Goal: Task Accomplishment & Management: Complete application form

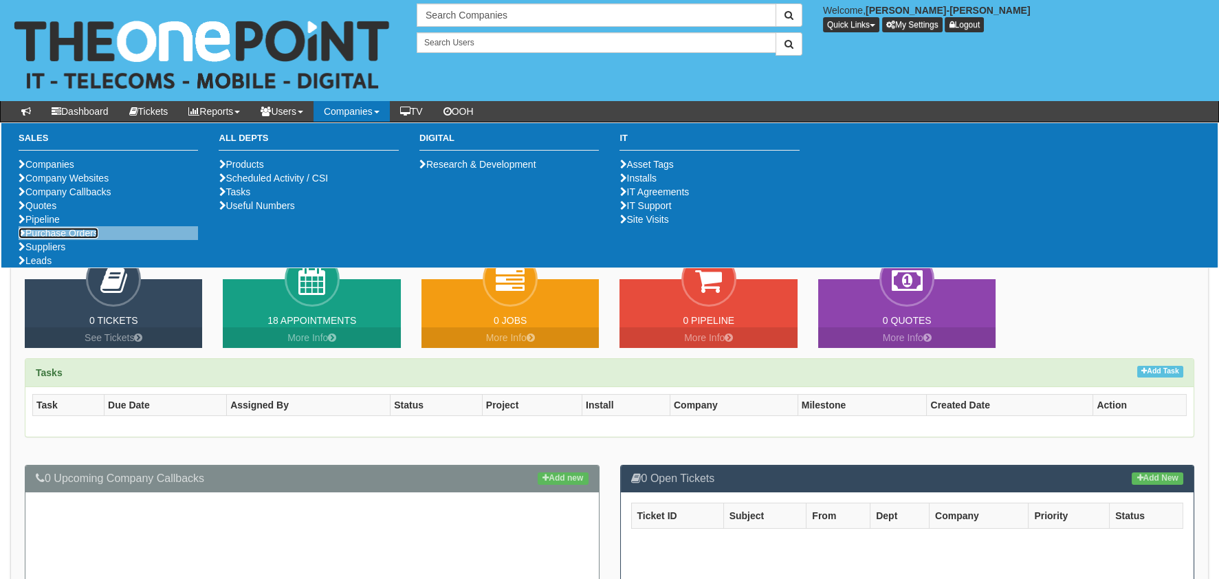
click at [66, 239] on link "Purchase Orders" at bounding box center [59, 233] width 80 height 11
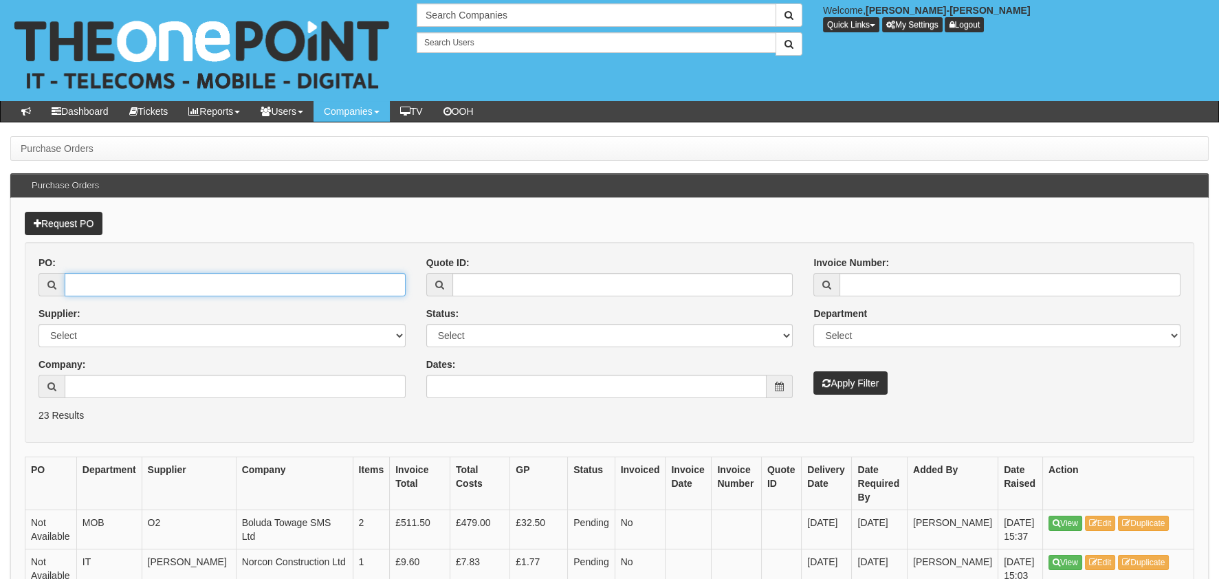
click at [297, 281] on input "PO:" at bounding box center [235, 284] width 341 height 23
paste input "0798498108"
type input "0798498108"
click at [864, 391] on button "Apply Filter" at bounding box center [850, 382] width 74 height 23
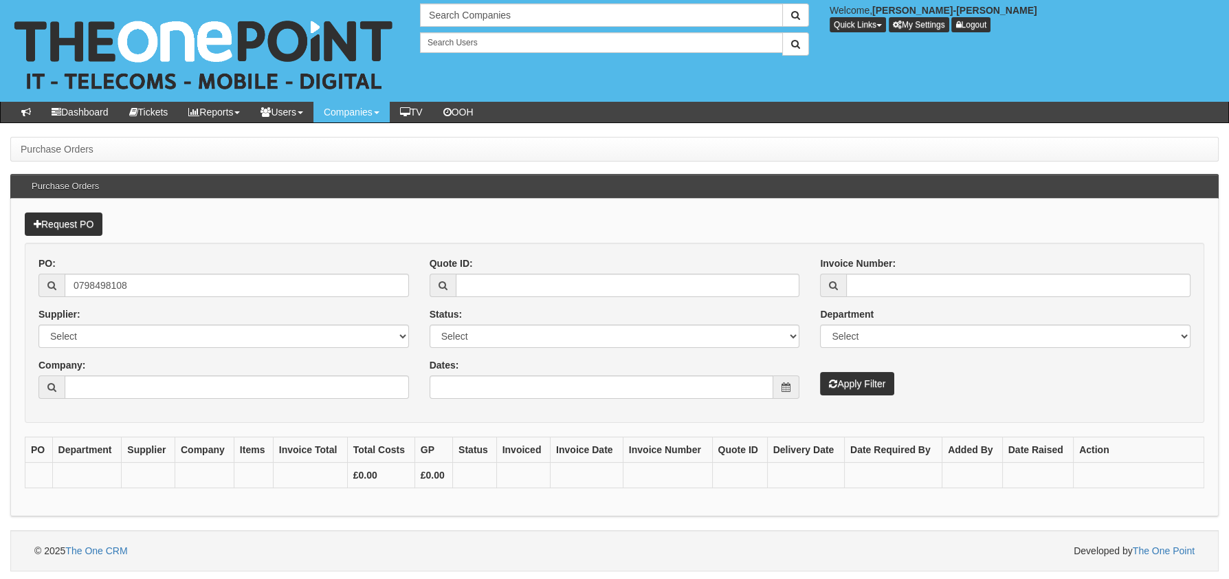
click at [287, 298] on div "PO: 0798498108 Supplier: Select 123 REG.co.uk 1Password 3 4Gon AA Jones Electri…" at bounding box center [223, 332] width 391 height 153
click at [275, 281] on input "0798498108" at bounding box center [237, 285] width 344 height 23
drag, startPoint x: 235, startPoint y: 296, endPoint x: 243, endPoint y: 304, distance: 11.2
click at [235, 296] on input "PO:" at bounding box center [237, 285] width 344 height 23
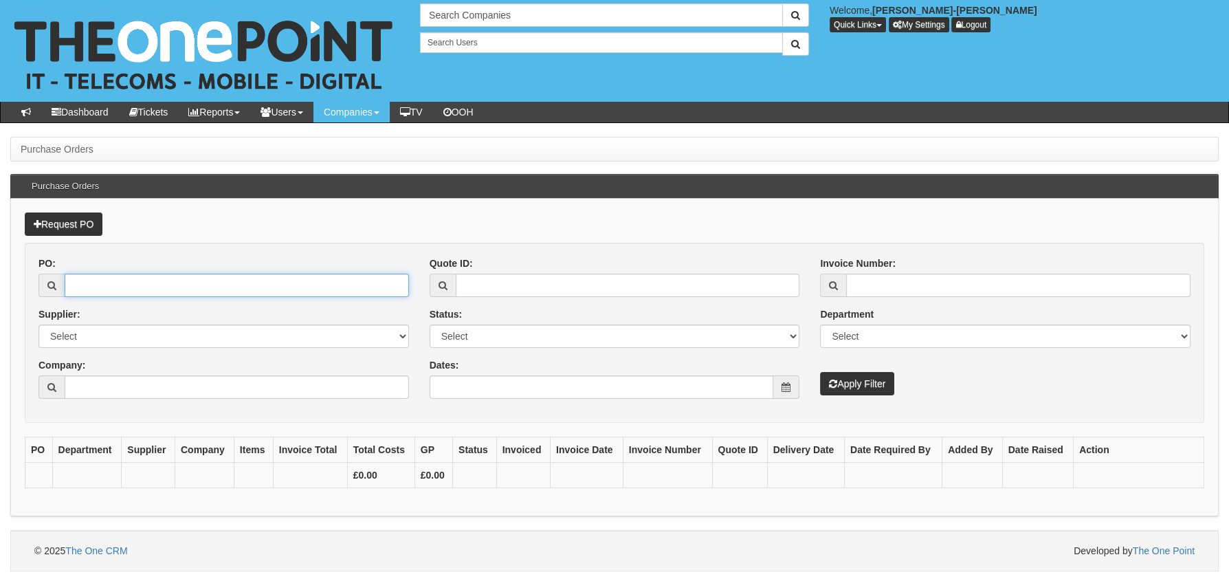
paste input "19420"
type input "19420"
click at [889, 385] on button "Apply Filter" at bounding box center [857, 383] width 74 height 23
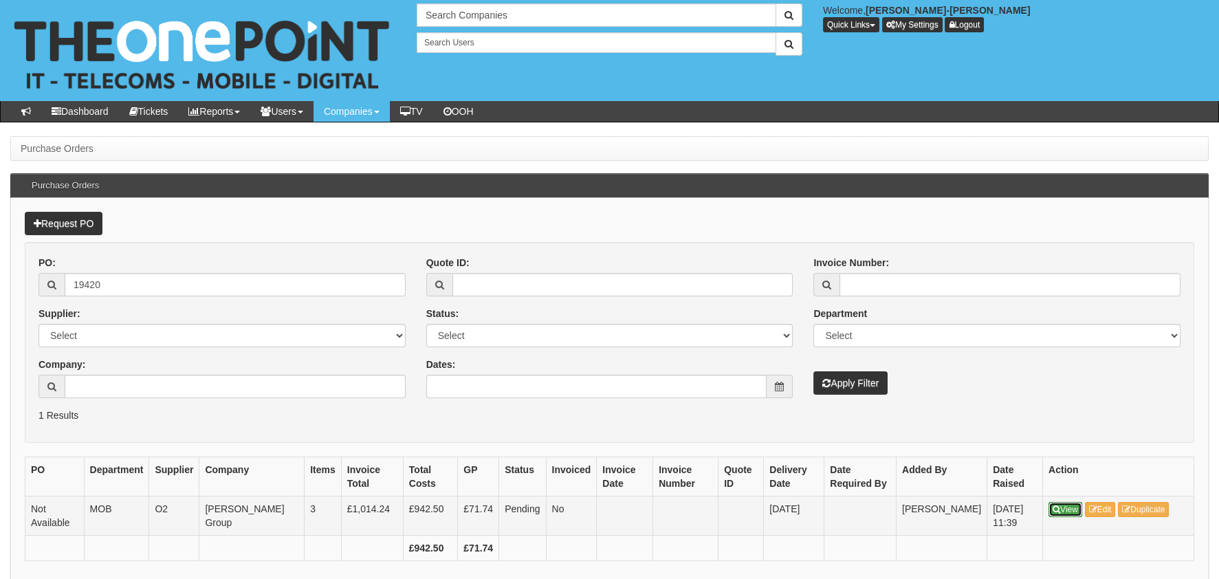
click at [1069, 505] on link "View" at bounding box center [1066, 509] width 34 height 15
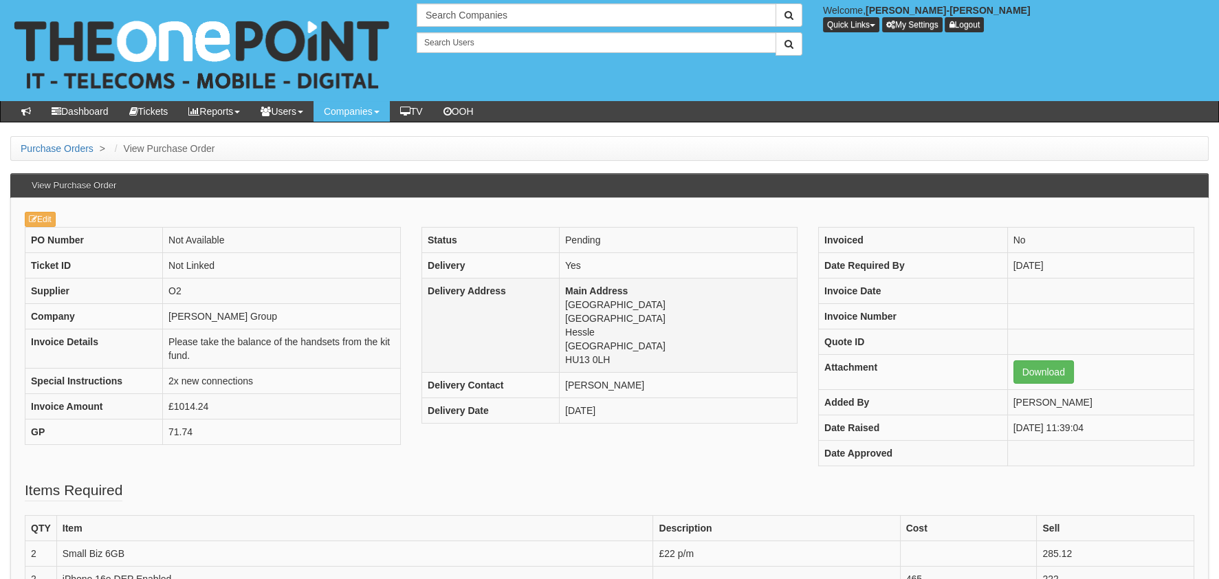
click at [594, 358] on td "Main Address Quarry House Hesslewood Office Park Hessle East Yorkshire HU13 0LH" at bounding box center [678, 325] width 238 height 94
copy tbody "HU13 0LH"
click at [615, 347] on td "Main Address Quarry House Hesslewood Office Park Hessle East Yorkshire HU13 0LH" at bounding box center [678, 325] width 238 height 94
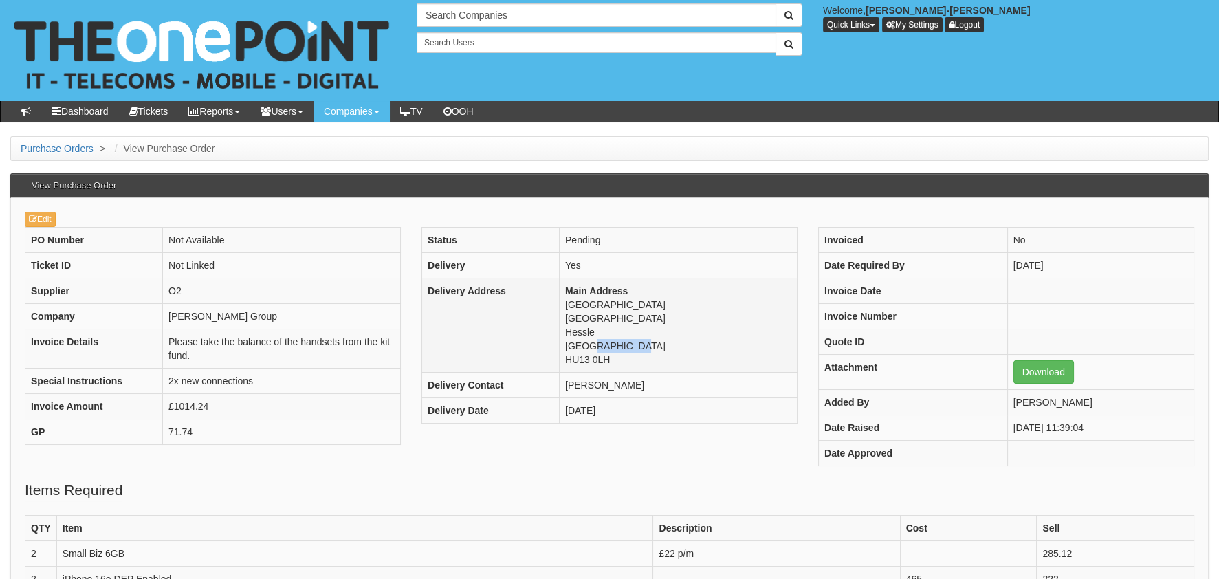
click at [615, 347] on td "Main Address Quarry House Hesslewood Office Park Hessle East Yorkshire HU13 0LH" at bounding box center [678, 325] width 238 height 94
copy td "East Yorkshire"
click at [586, 331] on td "Main Address Quarry House Hesslewood Office Park Hessle East Yorkshire HU13 0LH" at bounding box center [678, 325] width 238 height 94
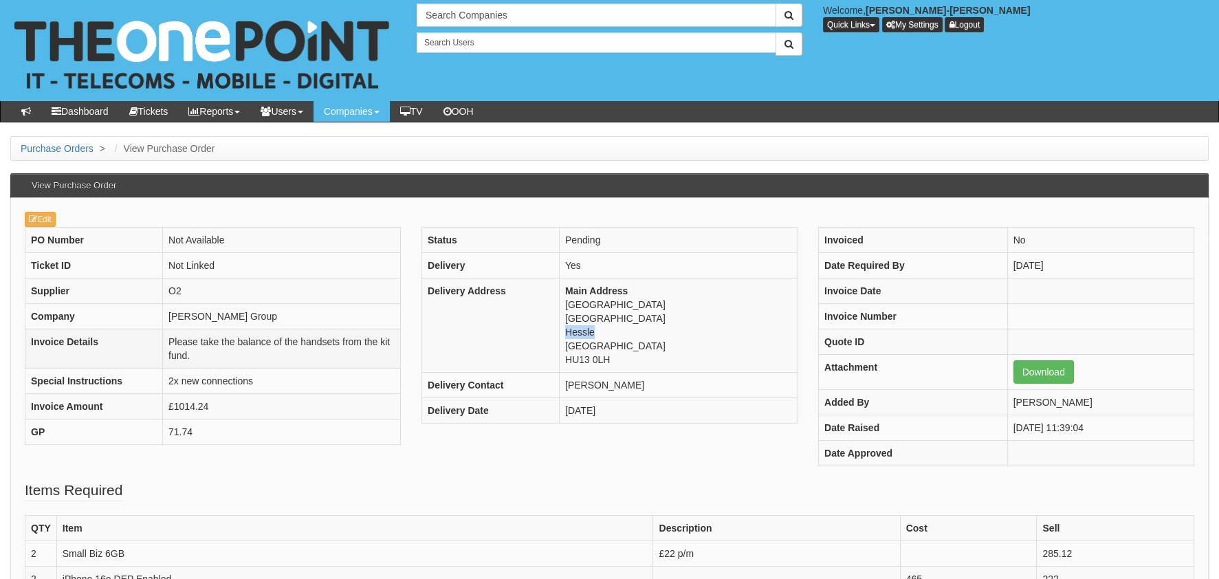
copy td "Hessle"
click at [660, 315] on td "Main Address Quarry House Hesslewood Office Park Hessle East Yorkshire HU13 0LH" at bounding box center [678, 325] width 238 height 94
copy td "Hesslewood Office Park"
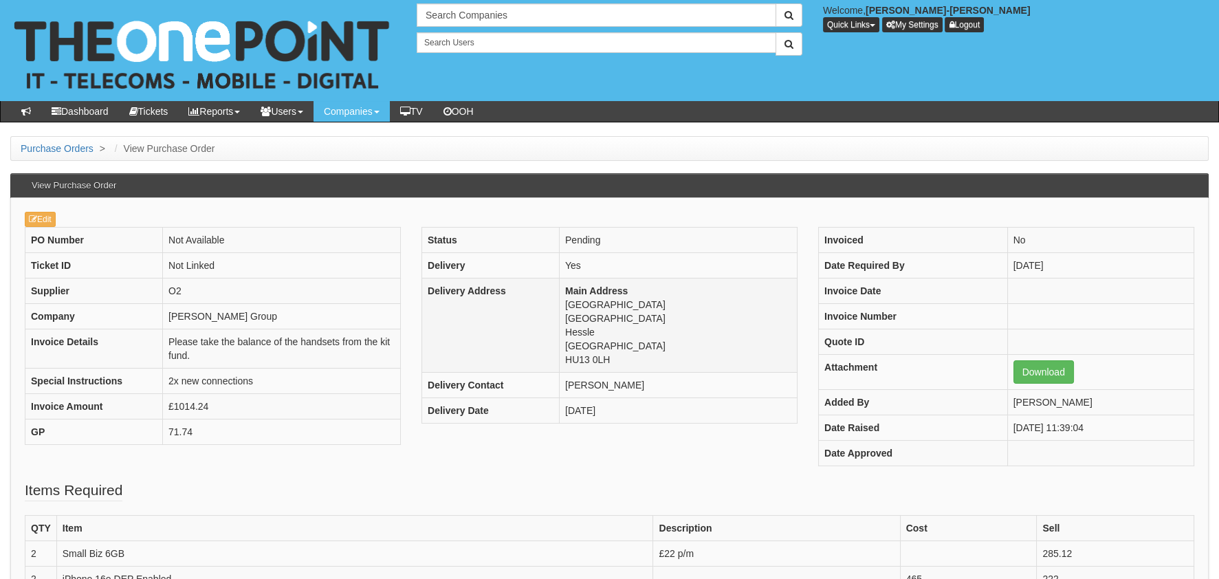
click at [611, 303] on td "Main Address Quarry House Hesslewood Office Park Hessle East Yorkshire HU13 0LH" at bounding box center [678, 325] width 238 height 94
click at [609, 303] on td "Main Address Quarry House Hesslewood Office Park Hessle East Yorkshire HU13 0LH" at bounding box center [678, 325] width 238 height 94
click at [593, 303] on td "Main Address Quarry House Hesslewood Office Park Hessle East Yorkshire HU13 0LH" at bounding box center [678, 325] width 238 height 94
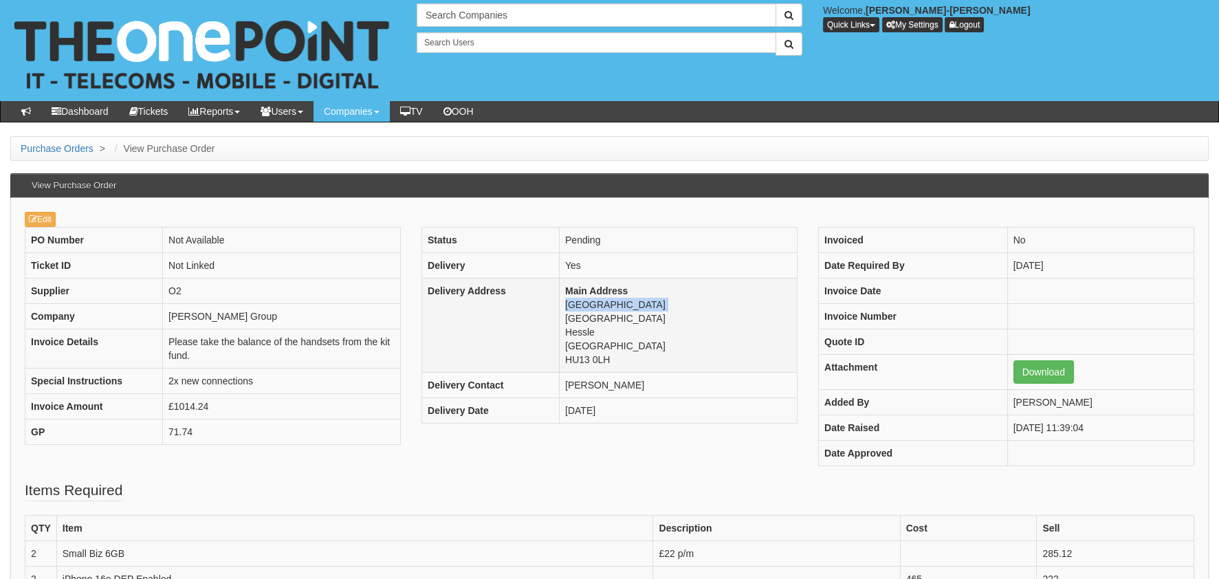
click at [593, 303] on td "Main Address Quarry House Hesslewood Office Park Hessle East Yorkshire HU13 0LH" at bounding box center [678, 325] width 238 height 94
copy td "Quarry House"
click at [221, 318] on td "John Good Group" at bounding box center [282, 316] width 238 height 25
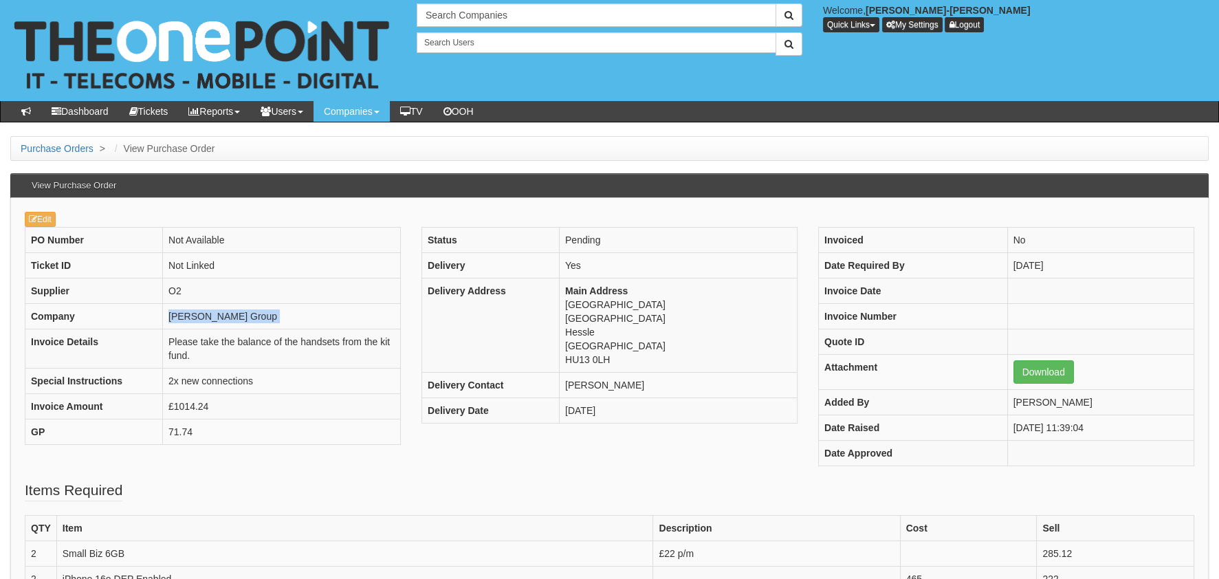
copy tbody "John Good Group"
click at [626, 384] on td "Darren Howden" at bounding box center [678, 385] width 238 height 25
click at [626, 383] on td "Darren Howden" at bounding box center [678, 385] width 238 height 25
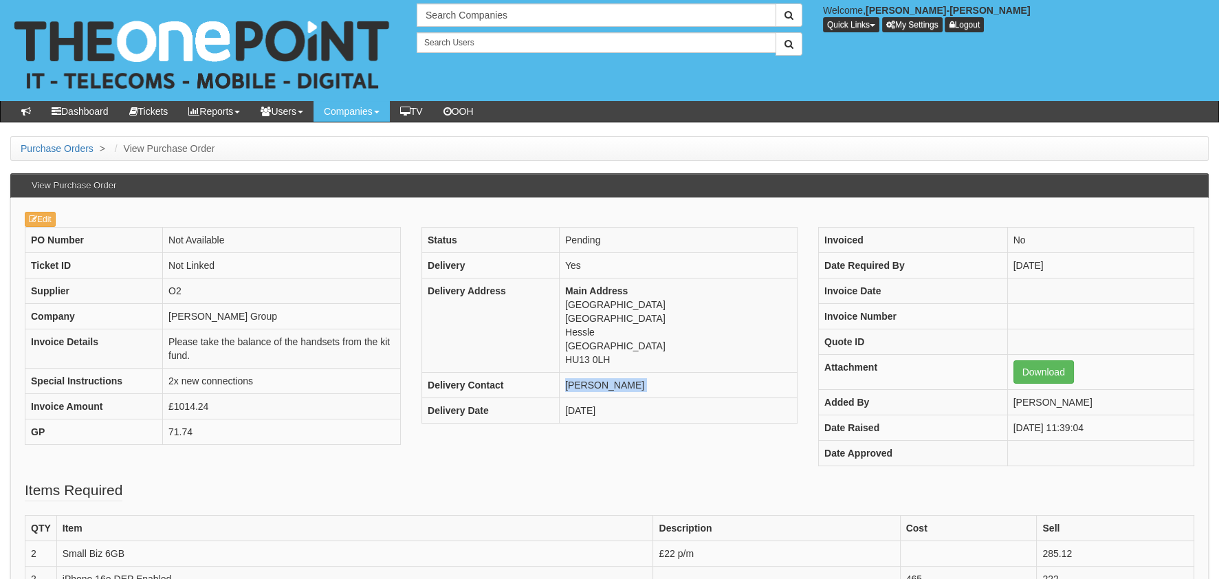
copy tbody "Darren Howden"
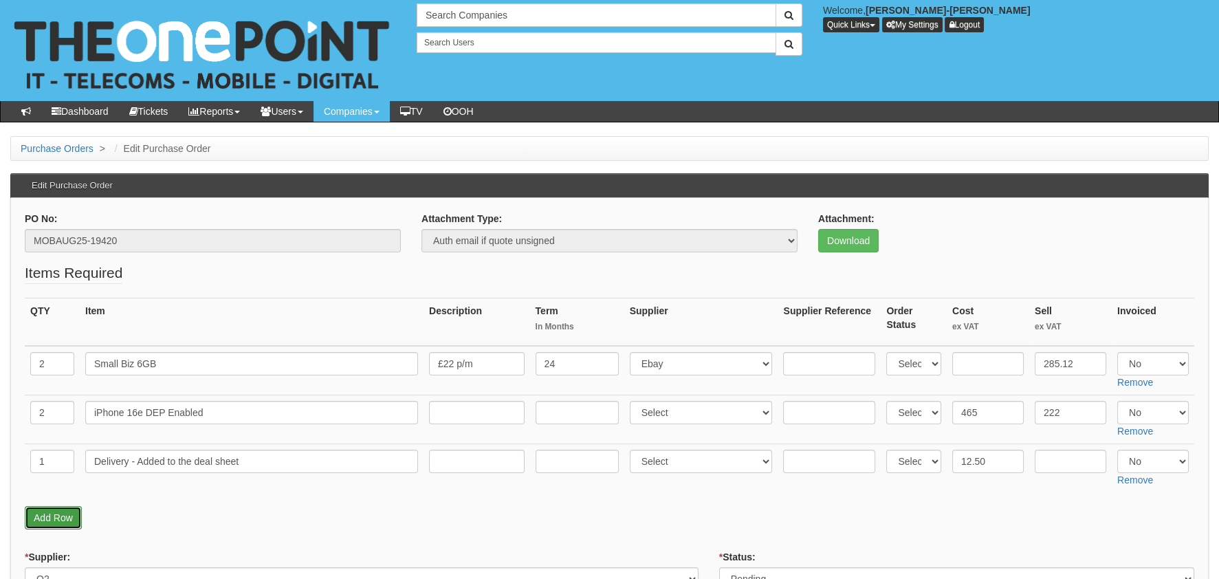
click at [36, 507] on link "Add Row" at bounding box center [53, 517] width 57 height 23
click at [68, 507] on input "text" at bounding box center [52, 509] width 44 height 23
type input "1"
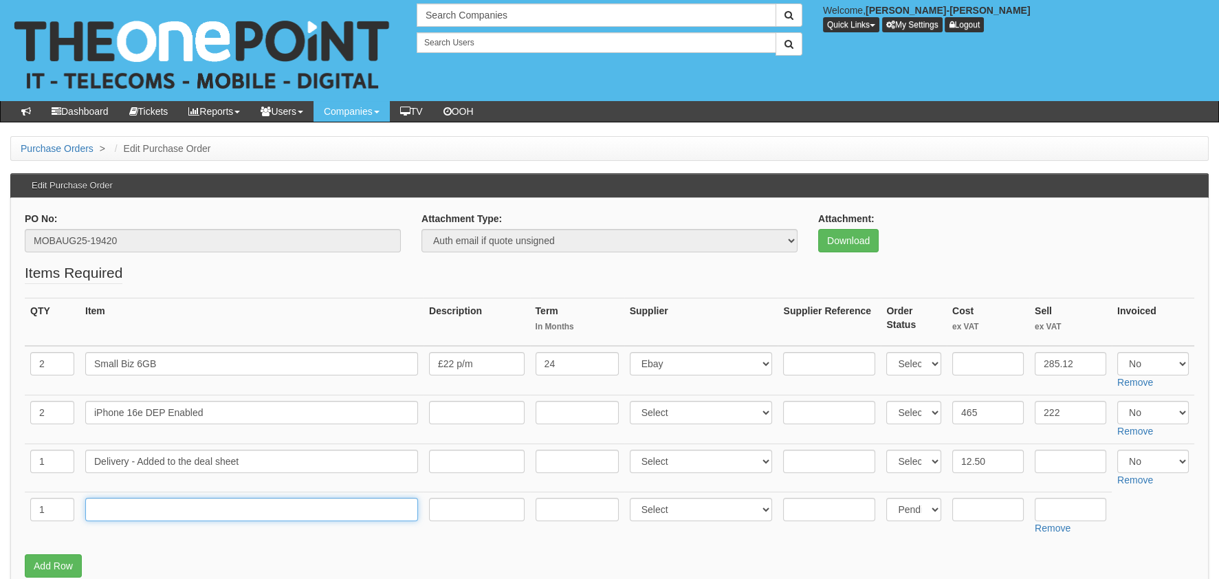
click at [126, 499] on input "text" at bounding box center [251, 509] width 333 height 23
type input "RM SIM DELIVERY"
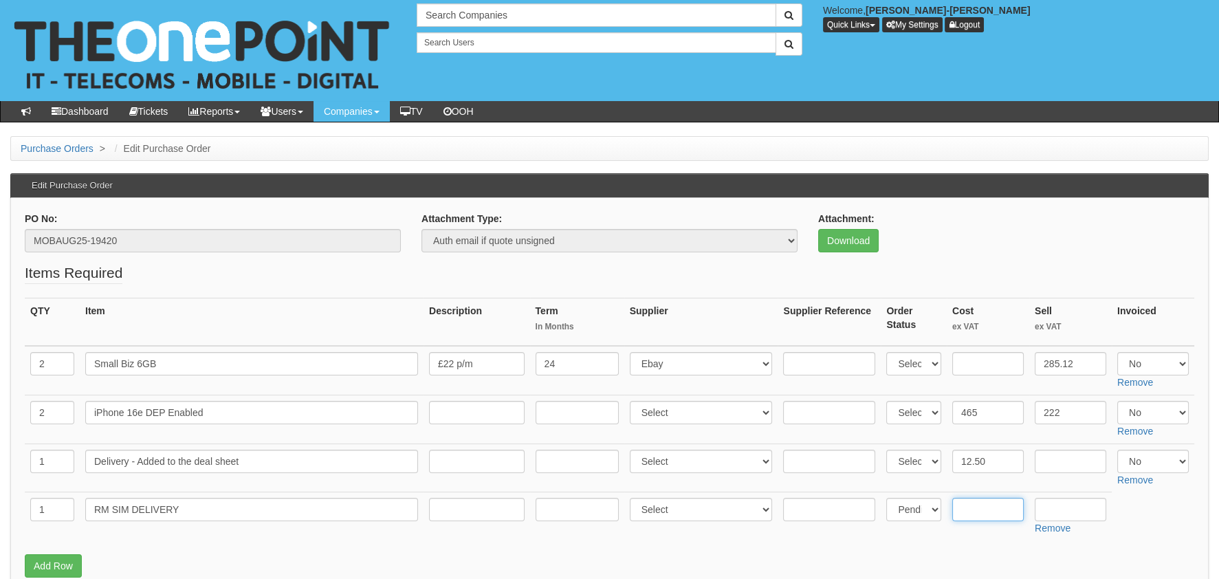
click at [1007, 518] on input "text" at bounding box center [988, 509] width 72 height 23
click at [959, 517] on input "text" at bounding box center [988, 509] width 72 height 23
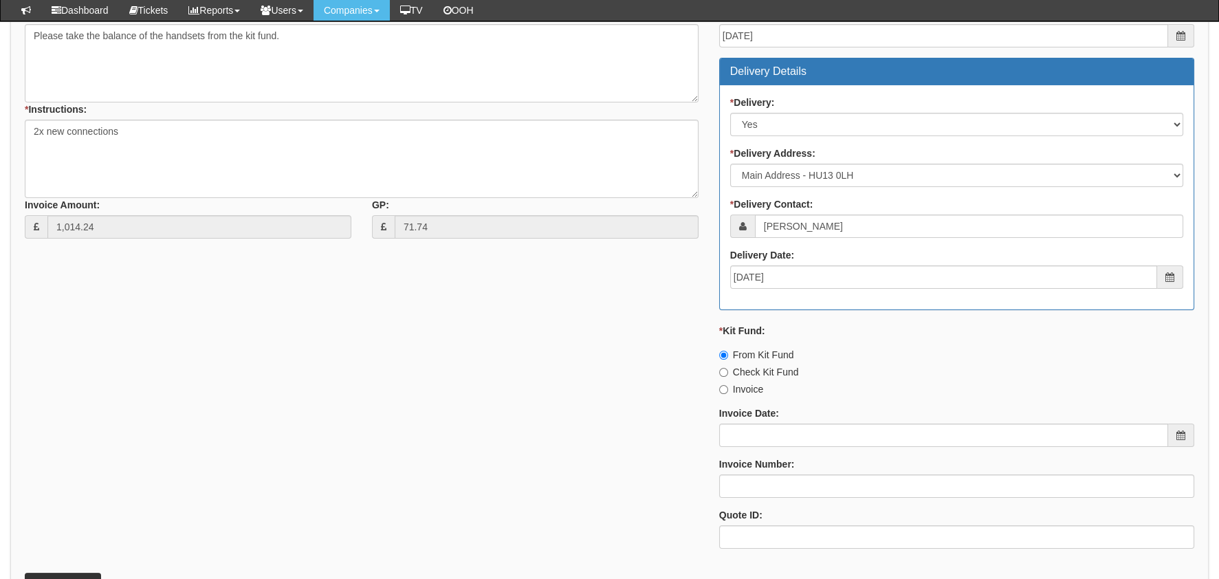
scroll to position [785, 0]
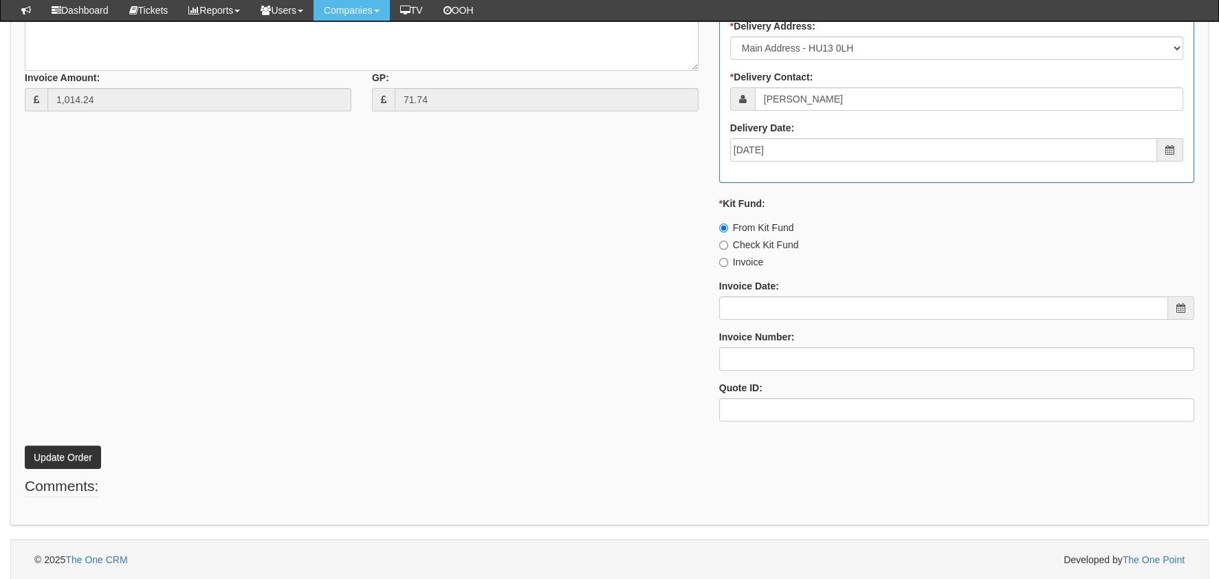
type input "3.90"
click at [73, 449] on button "Update Order" at bounding box center [63, 457] width 76 height 23
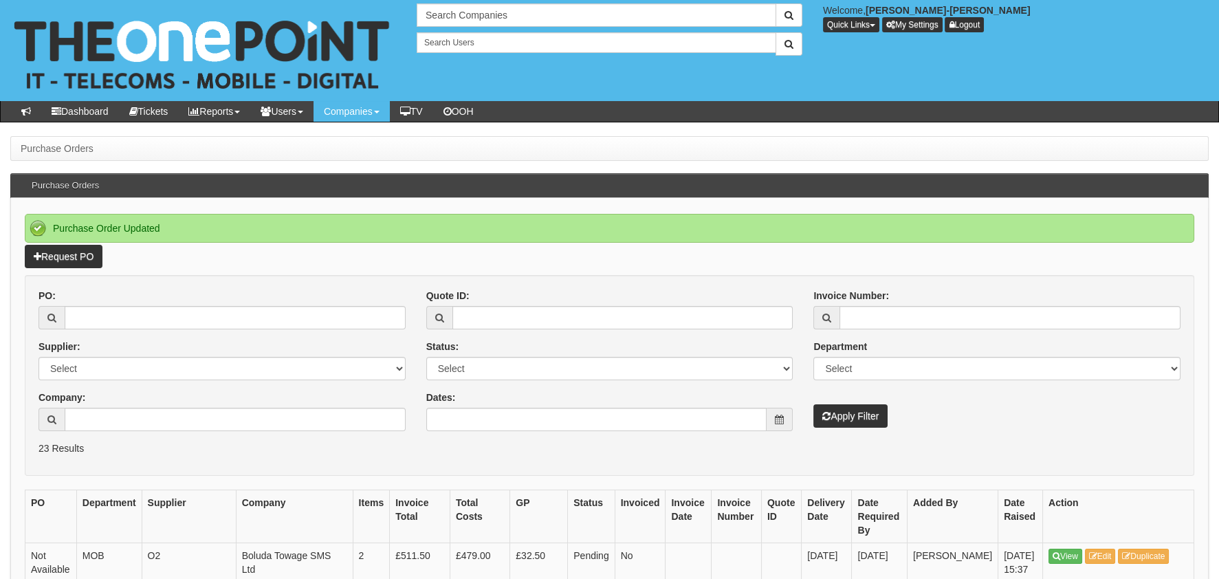
drag, startPoint x: 138, startPoint y: 461, endPoint x: 109, endPoint y: 371, distance: 94.6
click at [138, 459] on form "PO: Supplier: Select 123 REG.co.uk 1Password 3 4Gon AA Jones Electric Ltd Abzor…" at bounding box center [610, 375] width 1170 height 201
click at [84, 261] on link "Request PO" at bounding box center [64, 256] width 78 height 23
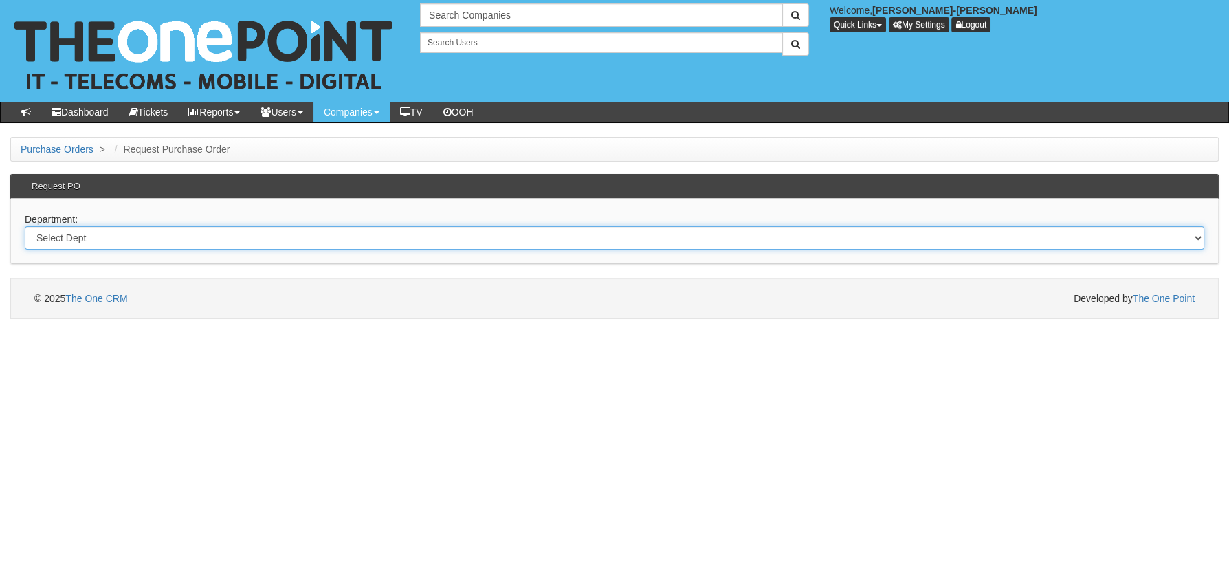
click at [200, 232] on select "Select Dept Digital Internal IT Mobiles Marketing Telecoms" at bounding box center [615, 237] width 1180 height 23
select select "?pipeID=&dept=MOB"
click at [25, 226] on select "Select Dept Digital Internal IT Mobiles Marketing Telecoms" at bounding box center [615, 237] width 1180 height 23
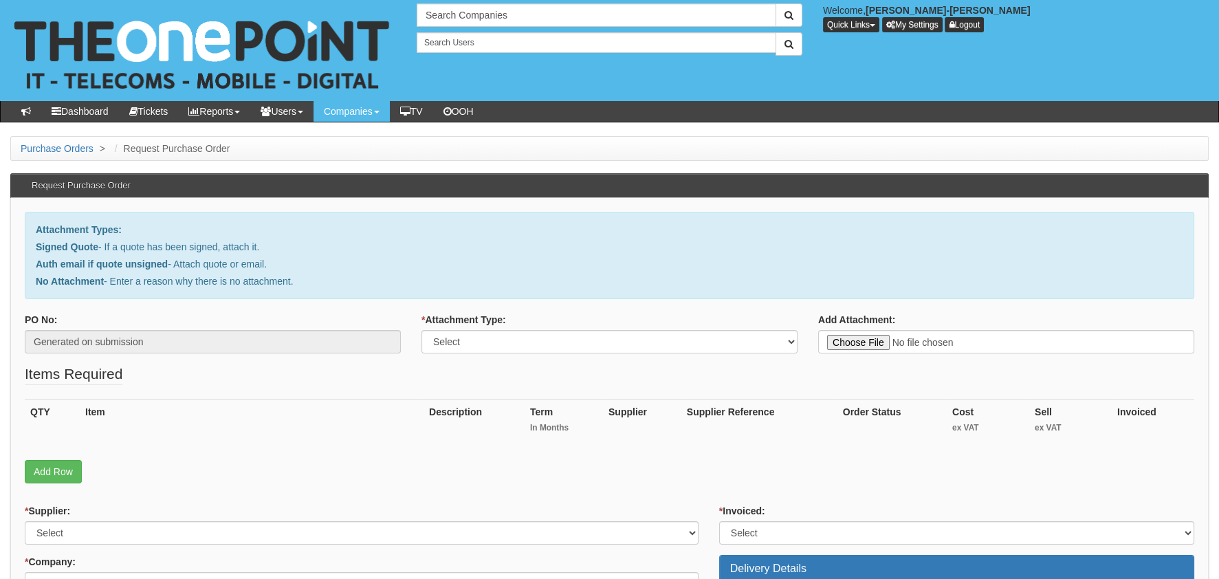
click at [56, 448] on div "QTY Item Description Term In Months Supplier Supplier Reference Order Status Co…" at bounding box center [610, 429] width 1170 height 61
drag, startPoint x: 54, startPoint y: 465, endPoint x: 49, endPoint y: 443, distance: 21.9
click at [54, 465] on link "Add Row" at bounding box center [53, 471] width 57 height 23
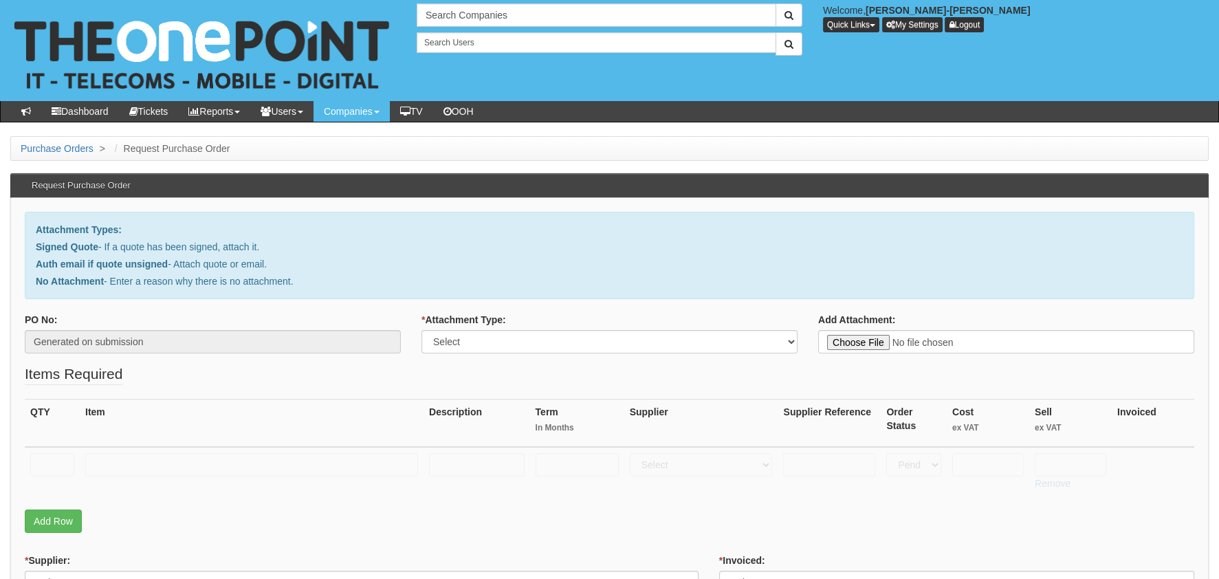
drag, startPoint x: 49, startPoint y: 443, endPoint x: 52, endPoint y: 456, distance: 12.8
click at [50, 443] on th "QTY" at bounding box center [52, 423] width 55 height 48
click at [53, 463] on input "text" at bounding box center [52, 464] width 44 height 23
type input "1"
click at [177, 467] on input "text" at bounding box center [251, 464] width 333 height 23
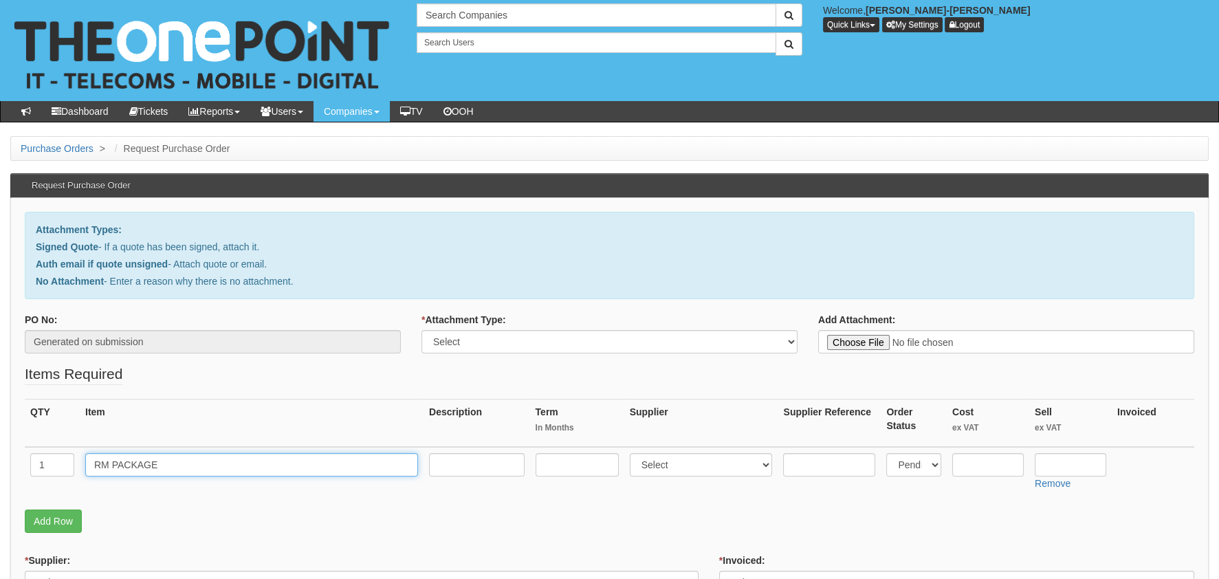
type input "RM PACKAGE"
click at [980, 456] on input "text" at bounding box center [988, 464] width 72 height 23
type input "3.75"
click at [606, 321] on div "* Attachment Type: Select Signed Quote Auth email with quote if unsigned No Att…" at bounding box center [609, 333] width 376 height 41
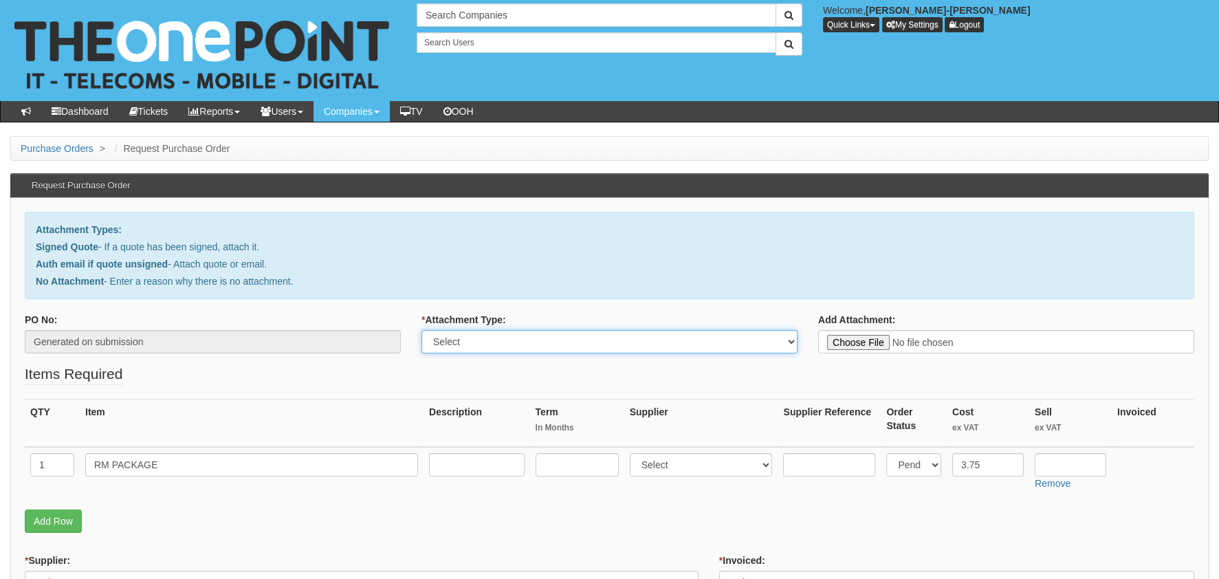
click at [600, 338] on select "Select Signed Quote Auth email with quote if unsigned No Attachment" at bounding box center [609, 341] width 376 height 23
select select "Auth email if quote unsigned"
click at [421, 330] on select "Select Signed Quote Auth email with quote if unsigned No Attachment" at bounding box center [609, 341] width 376 height 23
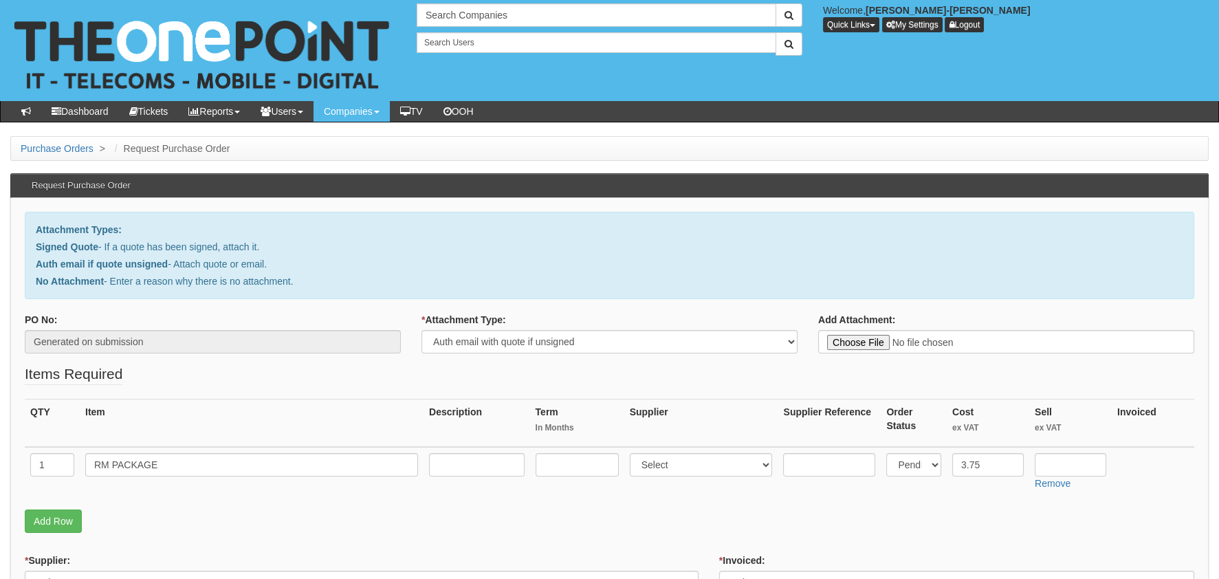
click at [743, 386] on fieldset "Items Required QTY Item Description Term In Months Supplier Supplier Reference …" at bounding box center [610, 452] width 1170 height 176
type input "C:\fakepath\Royal Mail - Postage Confirmation for WP-2065-4210-090.msg"
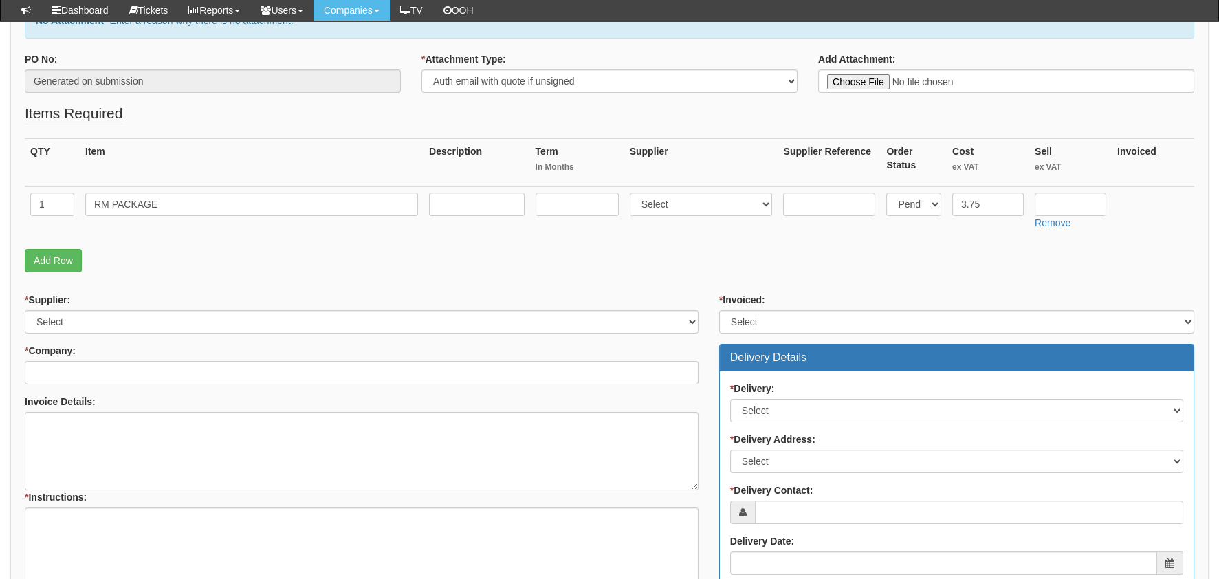
scroll to position [274, 0]
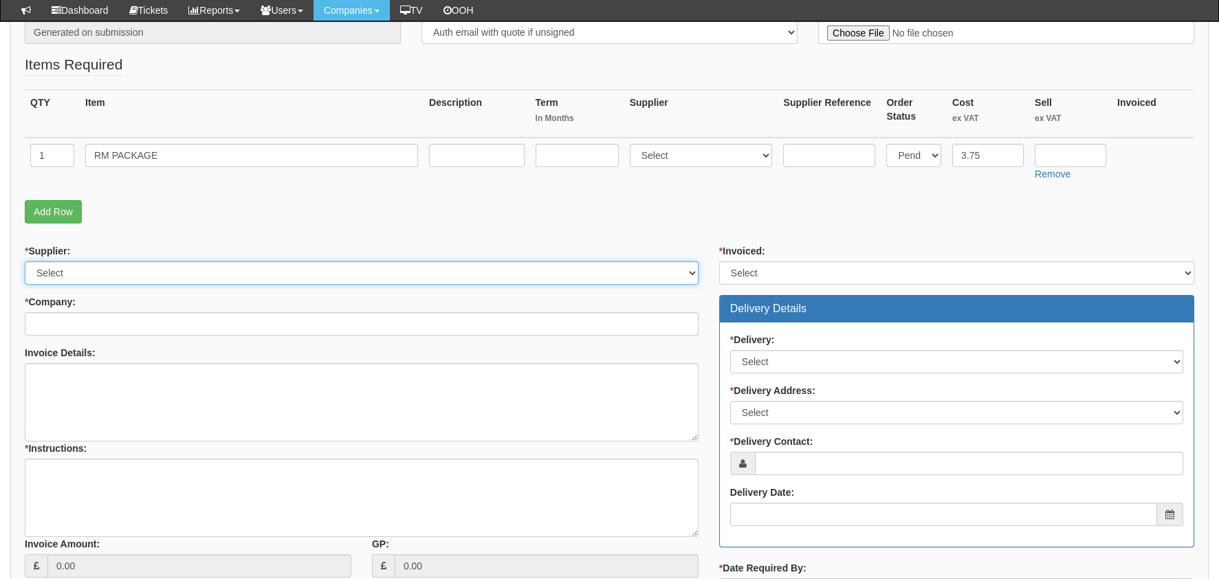
click at [91, 263] on select "Select 123 REG.co.uk 1Password 3 4Gon AA Jones Electric Ltd Abzorb Access Group…" at bounding box center [362, 272] width 674 height 23
select select "124"
click at [25, 261] on select "Select 123 REG.co.uk 1Password 3 4Gon AA Jones Electric Ltd Abzorb Access Group…" at bounding box center [362, 272] width 674 height 23
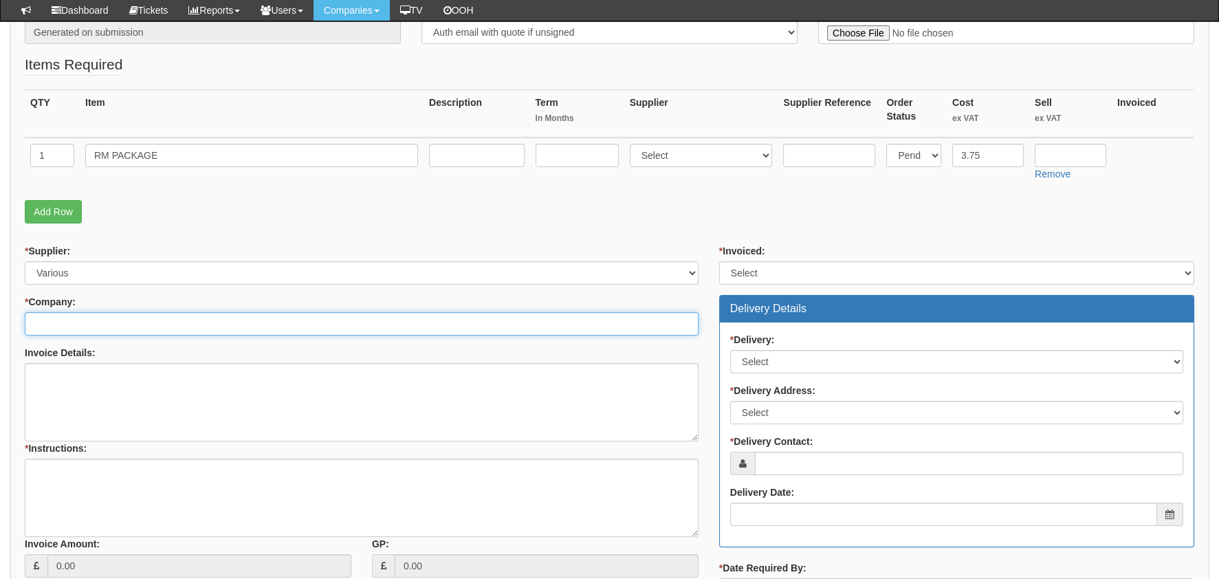
click at [87, 333] on input "* Company:" at bounding box center [362, 323] width 674 height 23
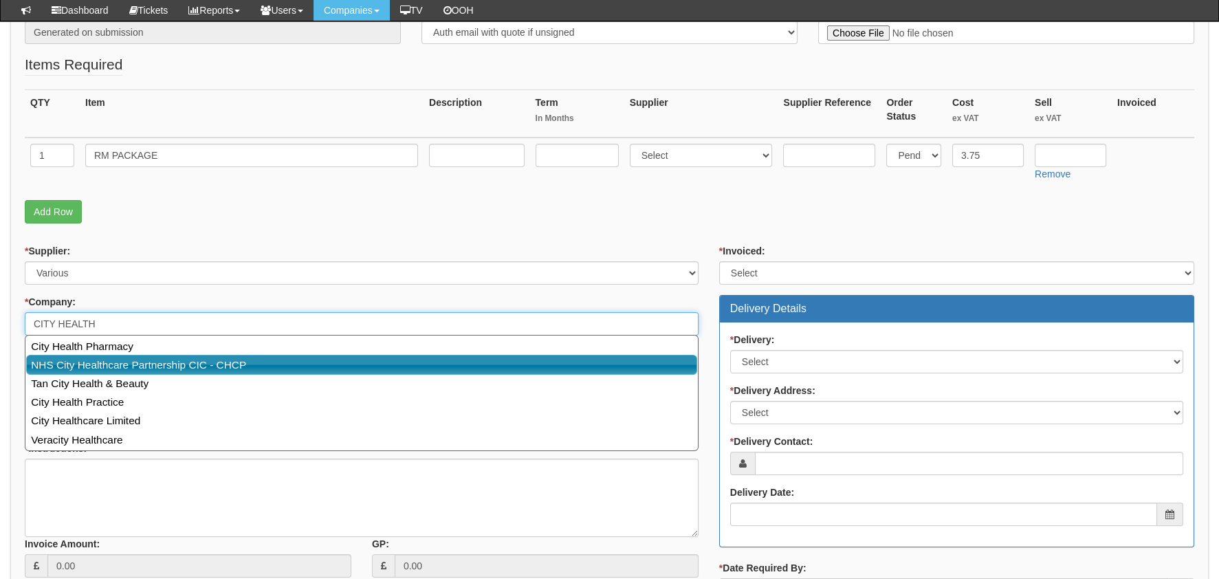
click at [144, 362] on link "NHS City Healthcare Partnership CIC - CHCP" at bounding box center [361, 365] width 671 height 20
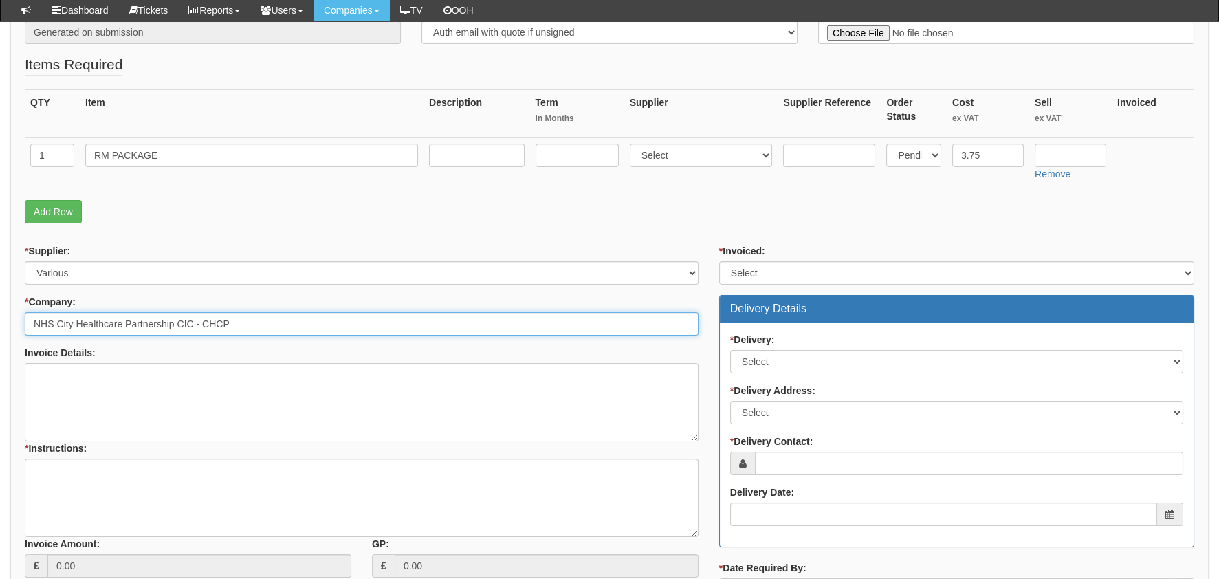
type input "NHS City Healthcare Partnership CIC - CHCP"
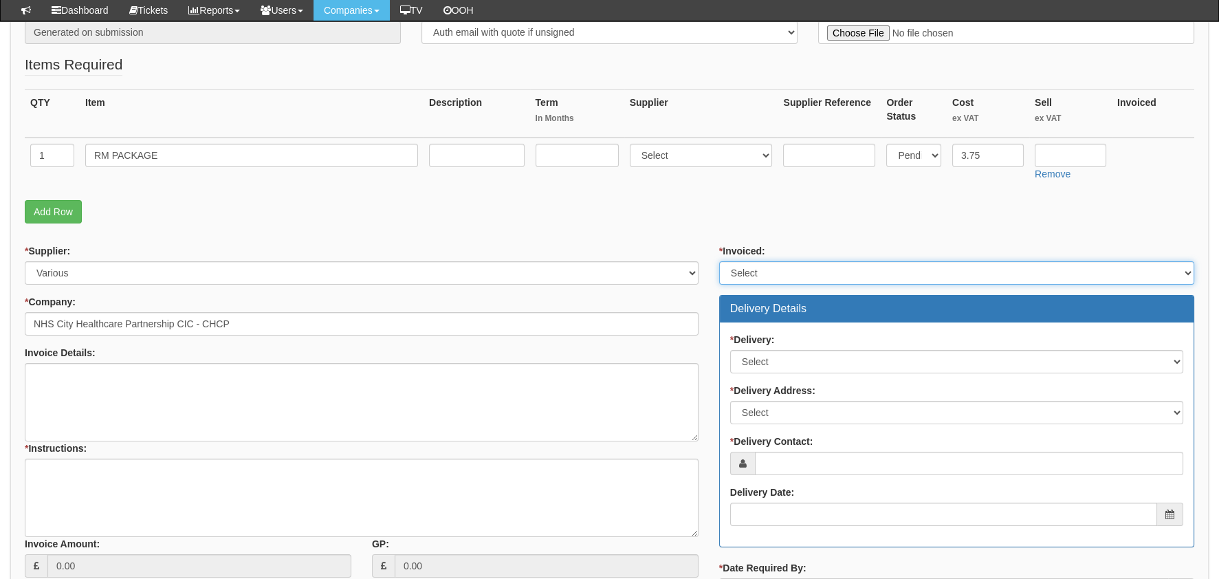
click at [789, 267] on select "Select Yes No N/A STB (part of order)" at bounding box center [956, 272] width 475 height 23
select select "2"
click at [719, 261] on select "Select Yes No N/A STB (part of order)" at bounding box center [956, 272] width 475 height 23
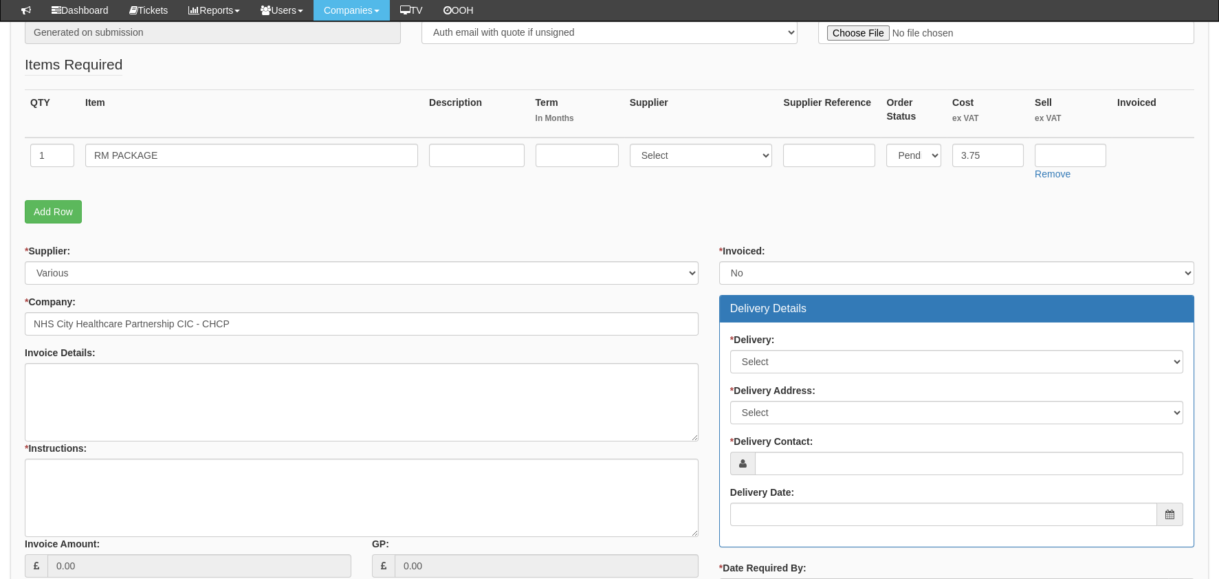
click at [791, 345] on div "* Delivery: Select No Not Applicable Yes" at bounding box center [956, 353] width 453 height 41
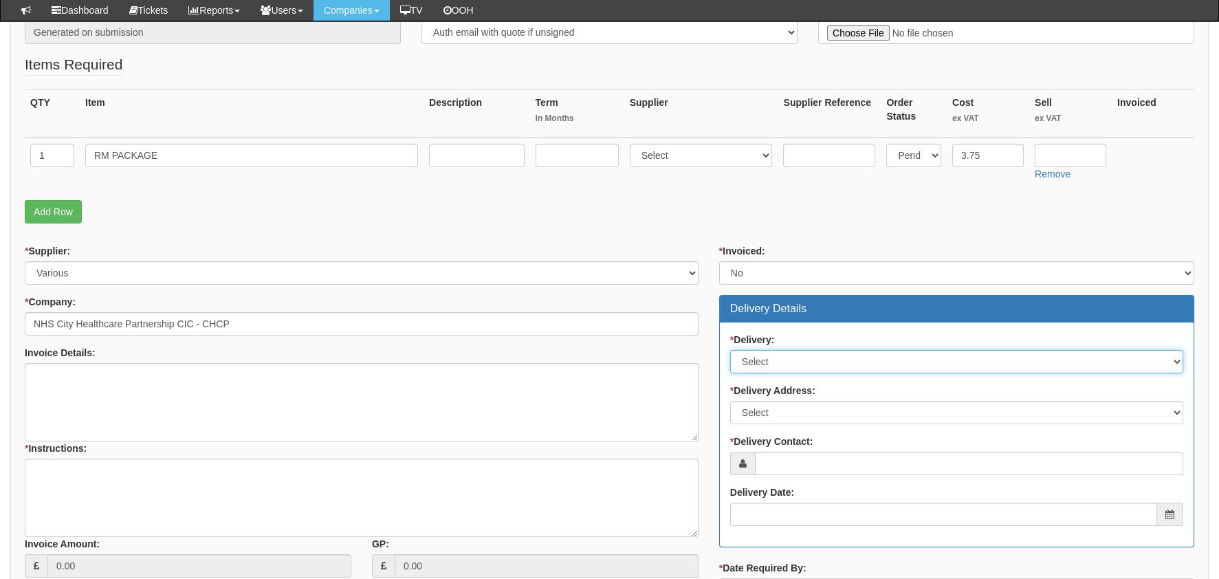
click at [797, 361] on select "Select No Not Applicable Yes" at bounding box center [956, 361] width 453 height 23
select select "1"
click at [730, 350] on select "Select No Not Applicable Yes" at bounding box center [956, 361] width 453 height 23
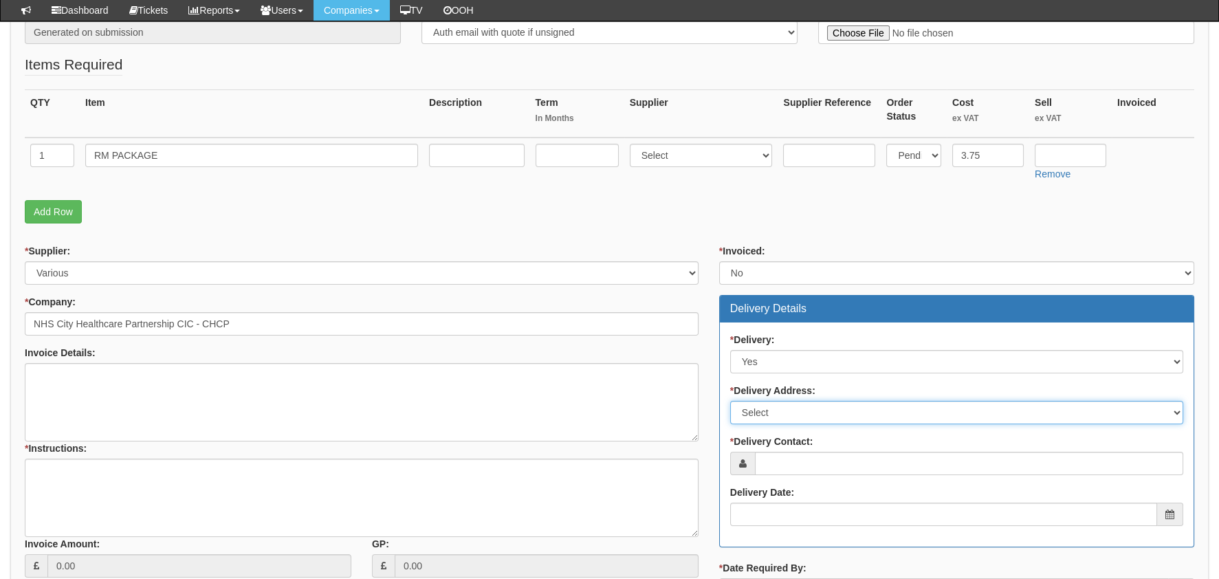
drag, startPoint x: 839, startPoint y: 413, endPoint x: 839, endPoint y: 421, distance: 8.3
click at [839, 413] on select "Select Not Applicable Main Address - HU3 4AE Other" at bounding box center [956, 412] width 453 height 23
select select "other"
click at [730, 401] on select "Select Not Applicable Main Address - HU3 4AE Other" at bounding box center [956, 412] width 453 height 23
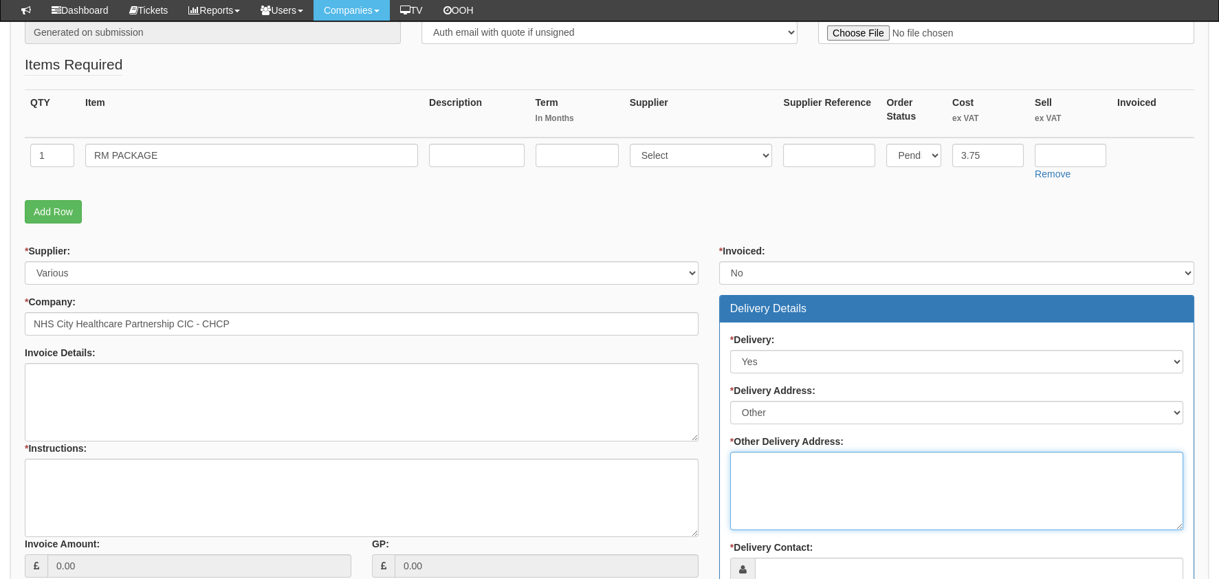
click at [858, 457] on textarea "* Other Delivery Address:" at bounding box center [956, 491] width 453 height 78
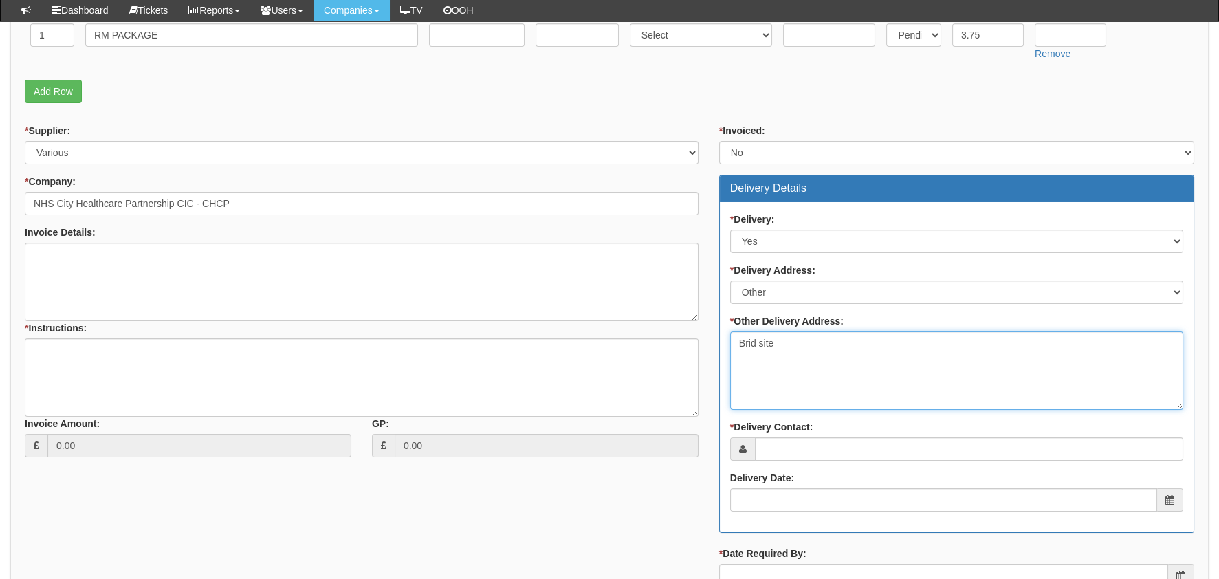
scroll to position [481, 0]
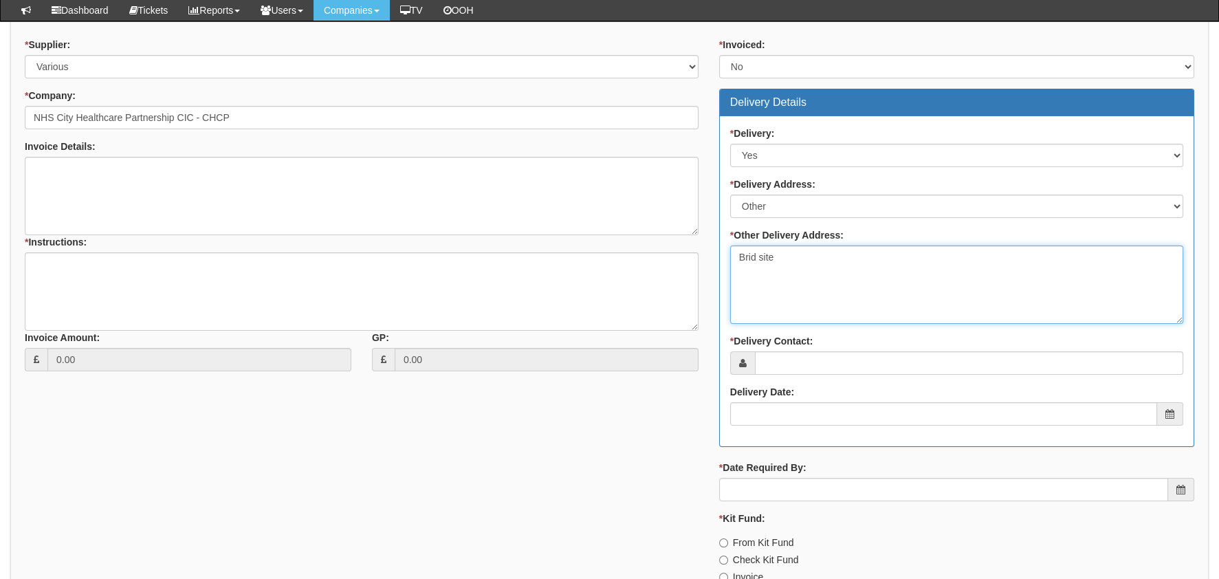
type textarea "Brid site"
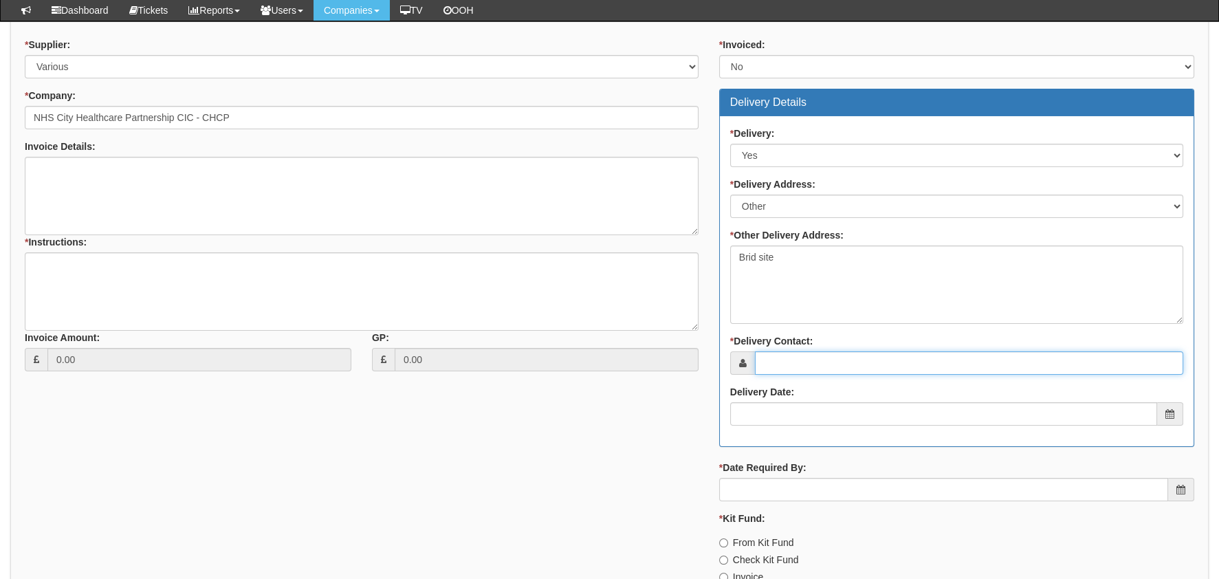
drag, startPoint x: 860, startPoint y: 369, endPoint x: 855, endPoint y: 363, distance: 7.8
click at [859, 369] on input "* Delivery Contact:" at bounding box center [969, 362] width 428 height 23
type input "[PERSON_NAME]"
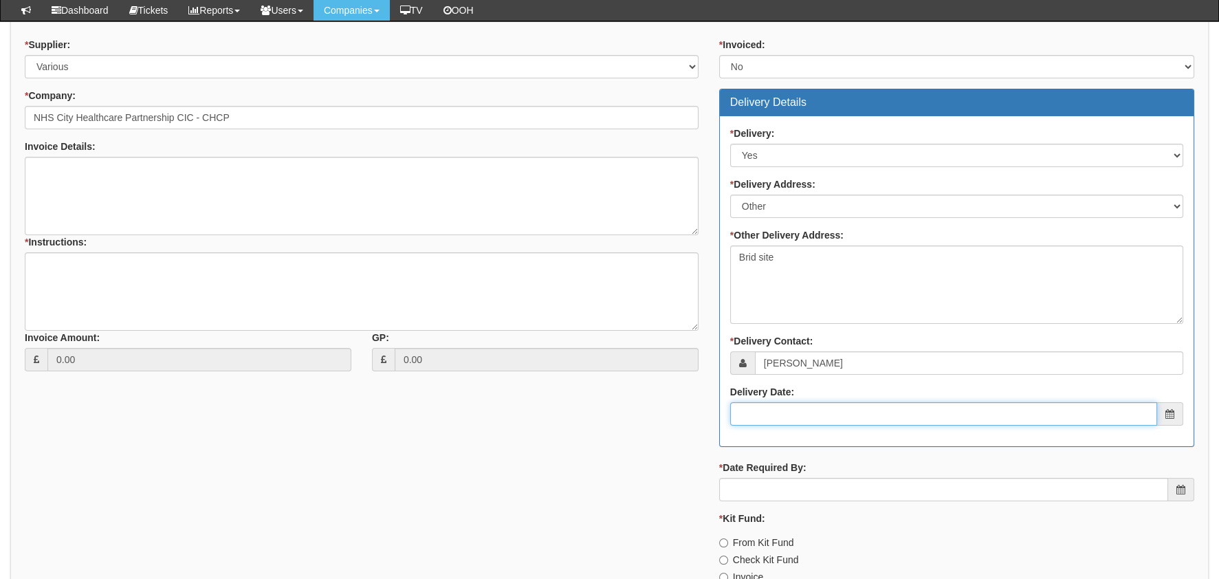
click at [823, 417] on input "Delivery Date:" at bounding box center [943, 413] width 427 height 23
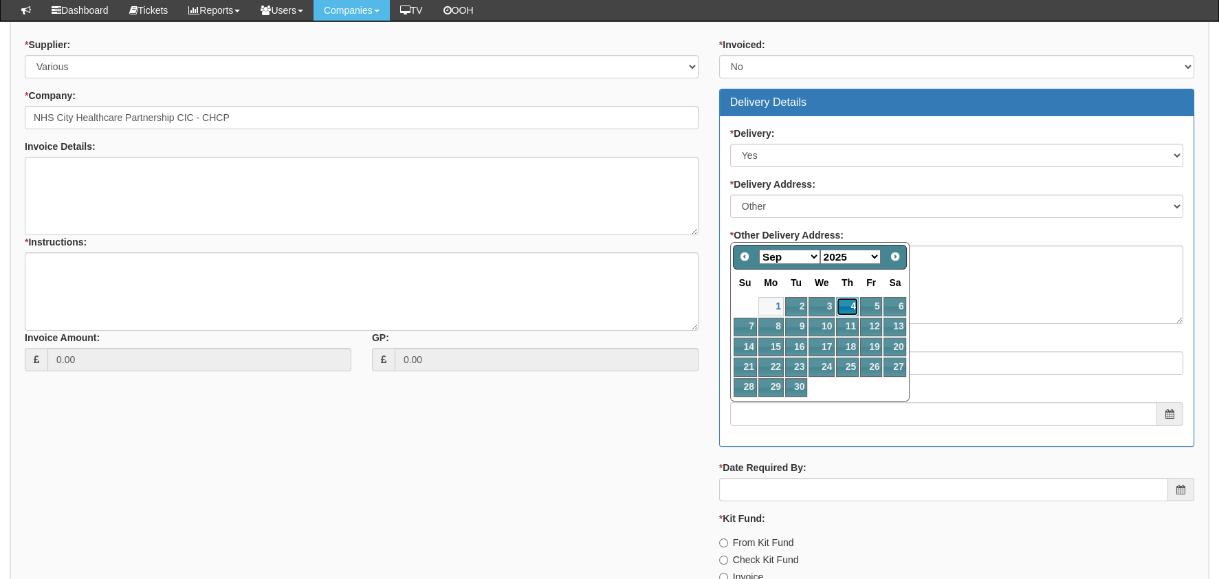
drag, startPoint x: 841, startPoint y: 304, endPoint x: 842, endPoint y: 325, distance: 20.7
click at [842, 304] on link "4" at bounding box center [847, 306] width 23 height 19
type input "2025-09-04"
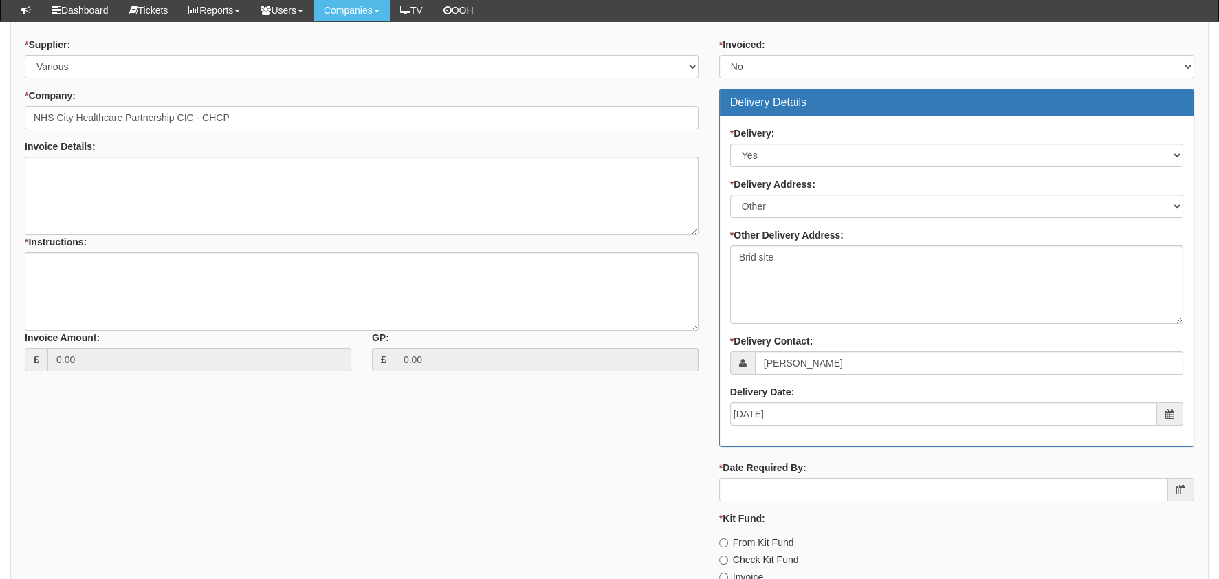
click at [814, 472] on div "* Date Required By:" at bounding box center [956, 481] width 475 height 41
drag, startPoint x: 814, startPoint y: 491, endPoint x: 827, endPoint y: 478, distance: 18.5
click at [816, 487] on input "* Date Required By:" at bounding box center [943, 489] width 449 height 23
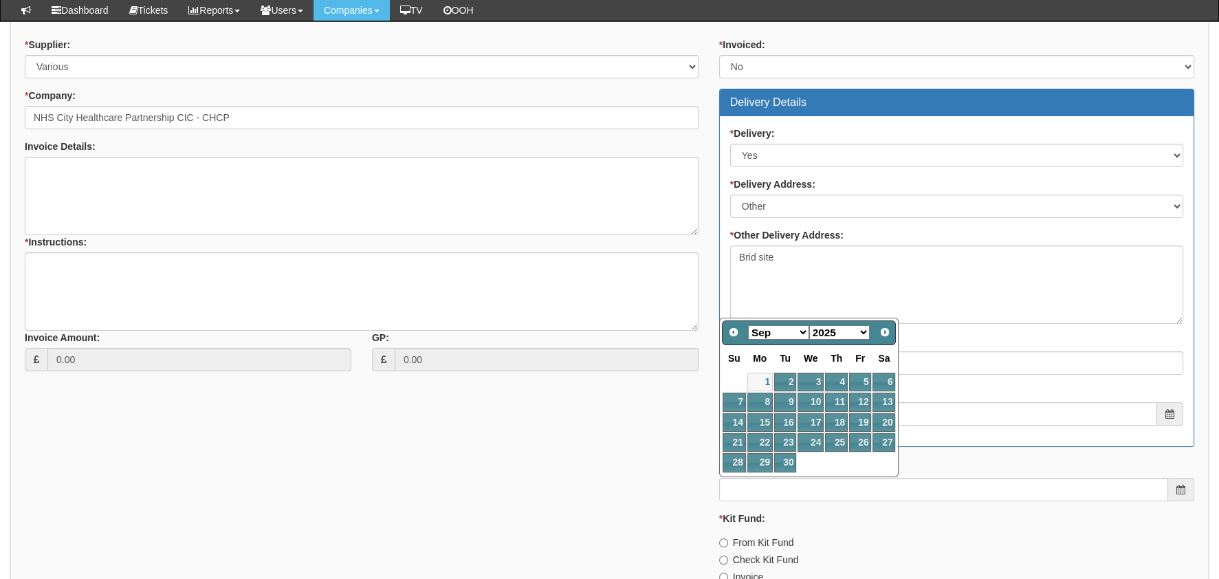
click at [824, 413] on td "18" at bounding box center [836, 423] width 24 height 20
type input "2025-09-18"
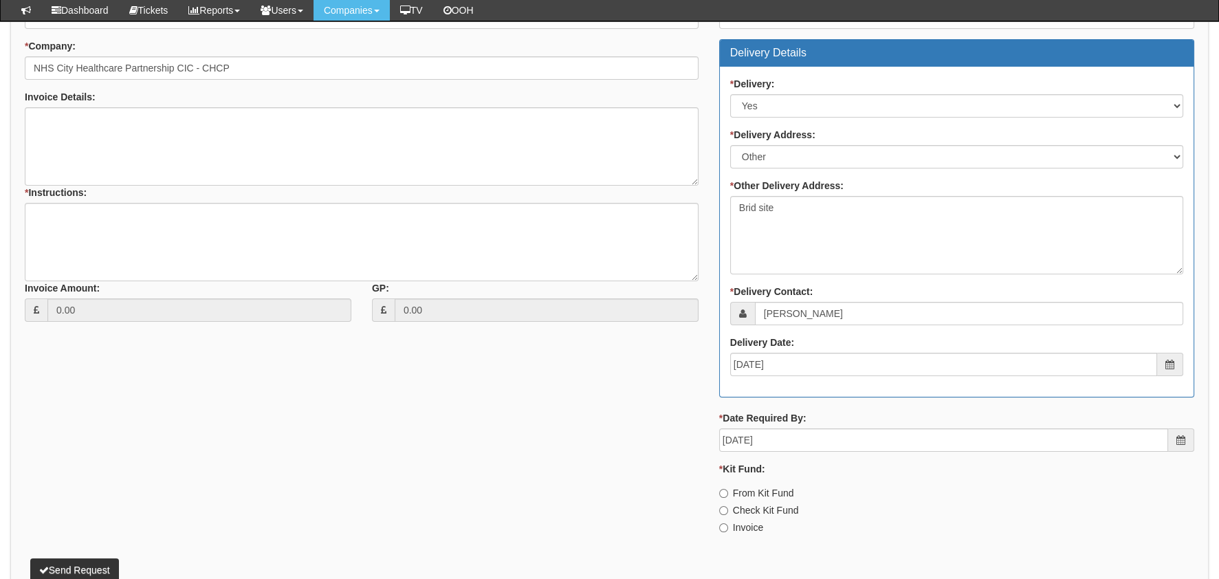
scroll to position [607, 0]
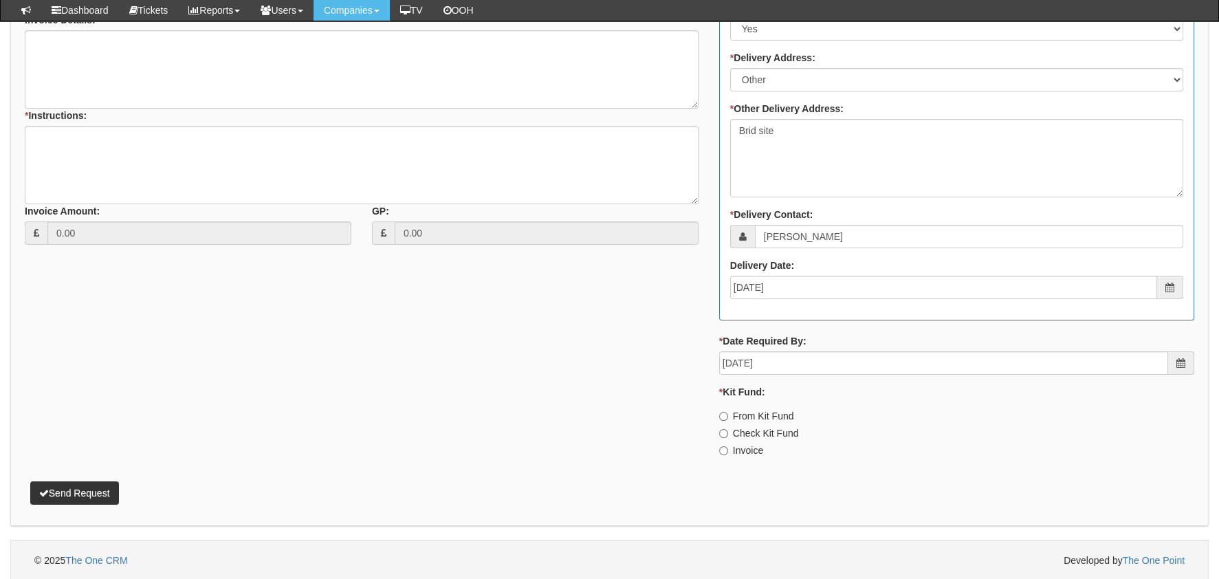
click at [751, 449] on label "Invoice" at bounding box center [741, 450] width 44 height 14
click at [728, 449] on input "Invoice" at bounding box center [723, 450] width 9 height 9
radio input "true"
click at [217, 206] on div "Invoice Amount: 0.00" at bounding box center [188, 224] width 327 height 41
click at [193, 162] on textarea "* Instructions:" at bounding box center [362, 165] width 674 height 78
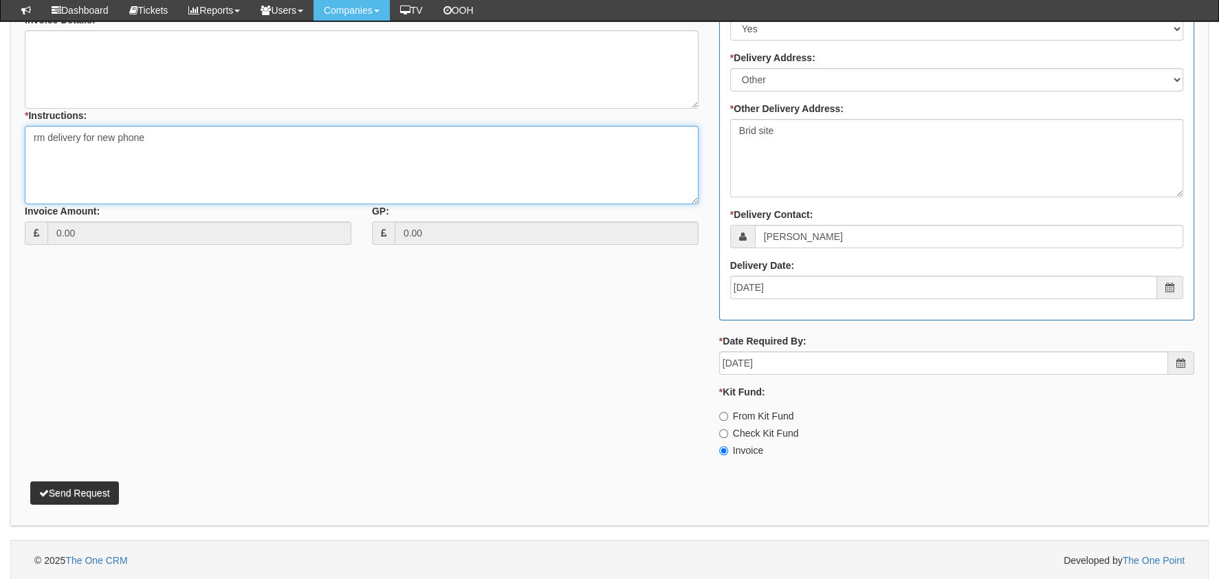
type textarea "rm delivery for new phone"
click at [80, 498] on button "Send Request" at bounding box center [74, 492] width 89 height 23
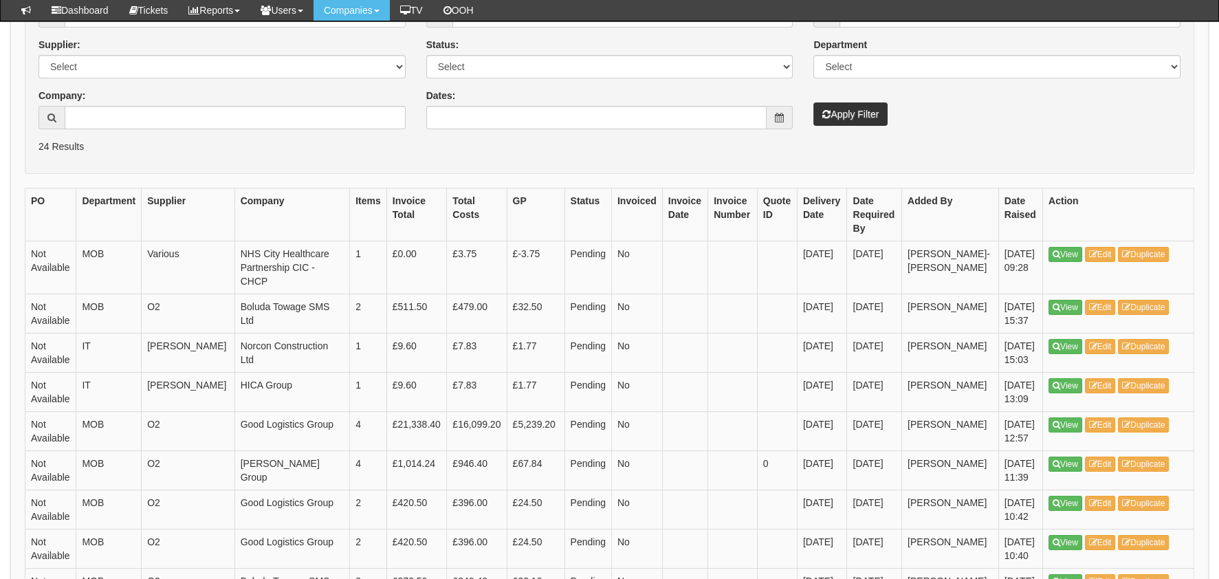
scroll to position [137, 0]
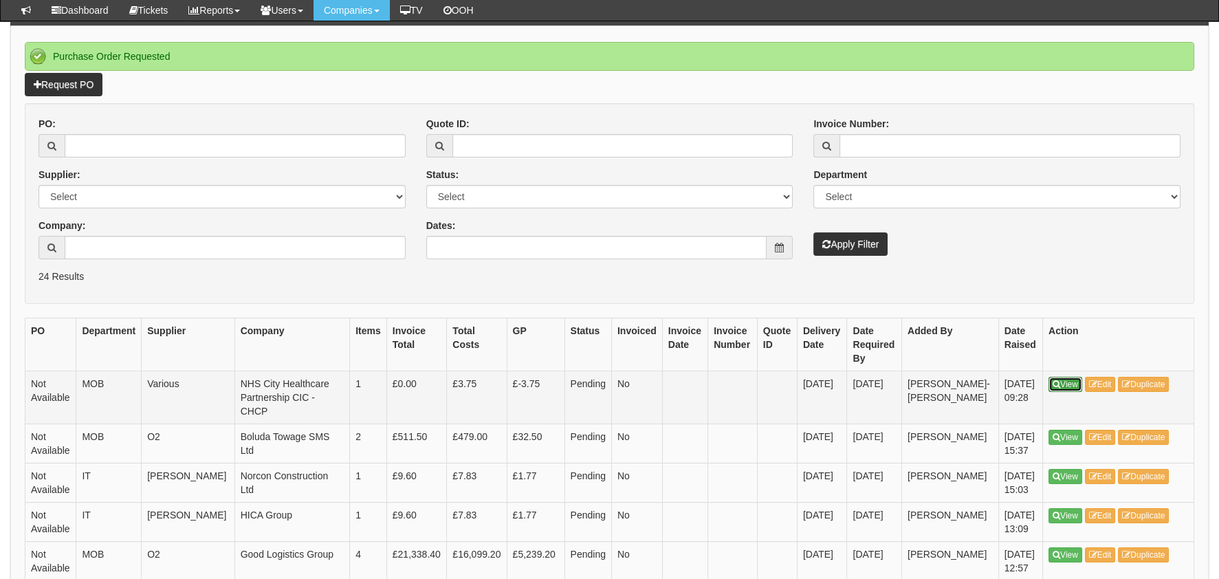
click at [1053, 380] on icon at bounding box center [1057, 384] width 8 height 8
